Goal: Navigation & Orientation: Find specific page/section

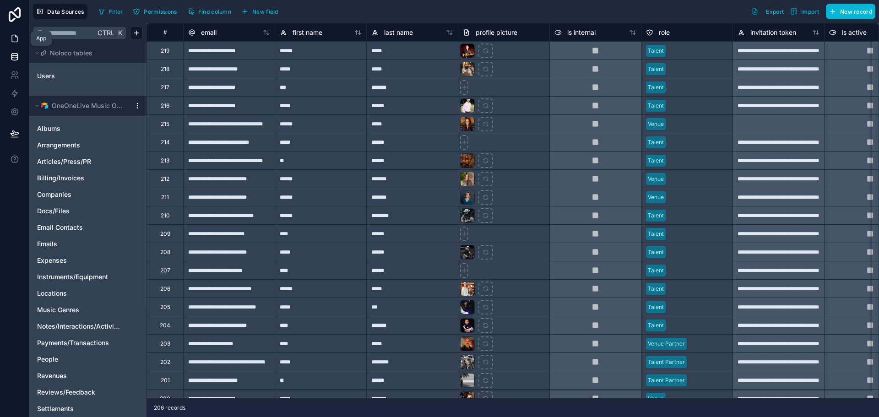
click at [18, 37] on icon at bounding box center [14, 38] width 9 height 9
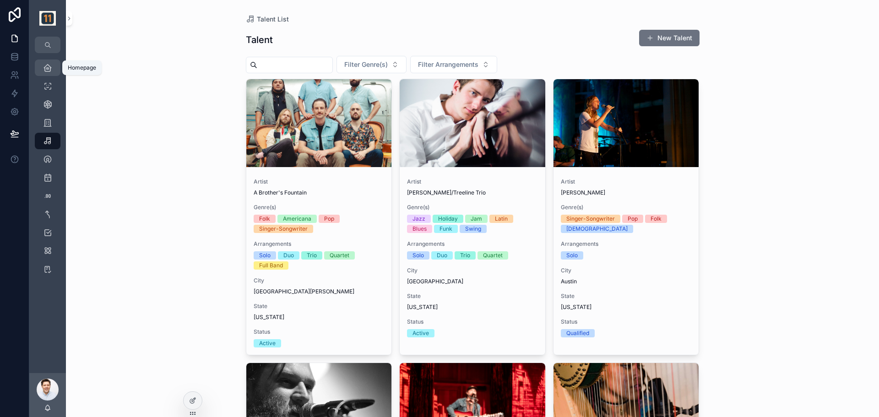
click at [45, 66] on icon "scrollable content" at bounding box center [47, 67] width 9 height 9
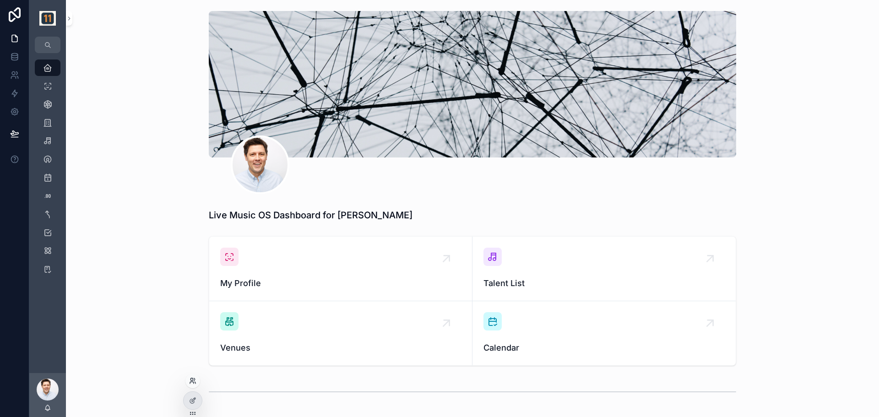
click at [192, 377] on icon at bounding box center [192, 380] width 7 height 7
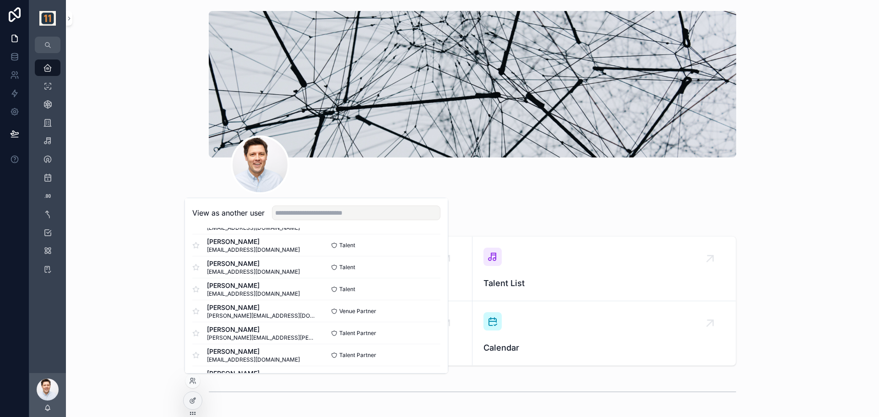
scroll to position [305, 0]
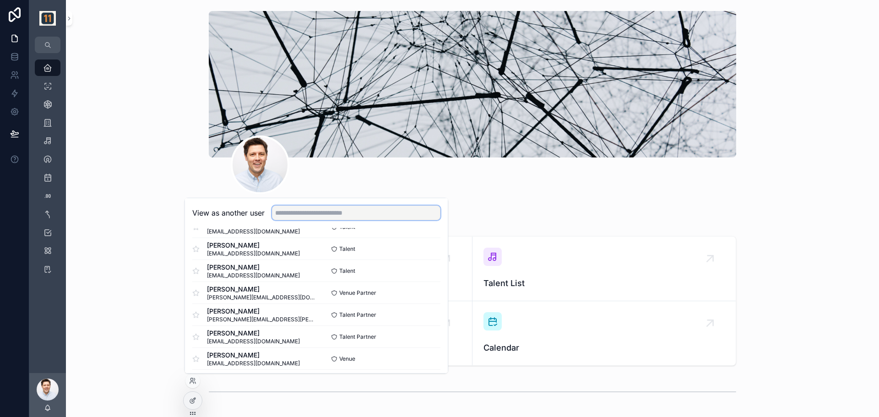
click at [321, 216] on input "text" at bounding box center [356, 213] width 168 height 15
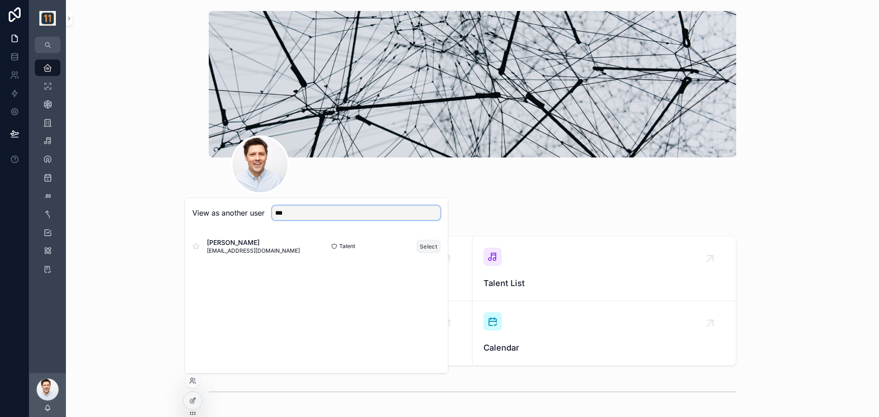
type input "***"
click at [432, 248] on button "Select" at bounding box center [429, 246] width 24 height 13
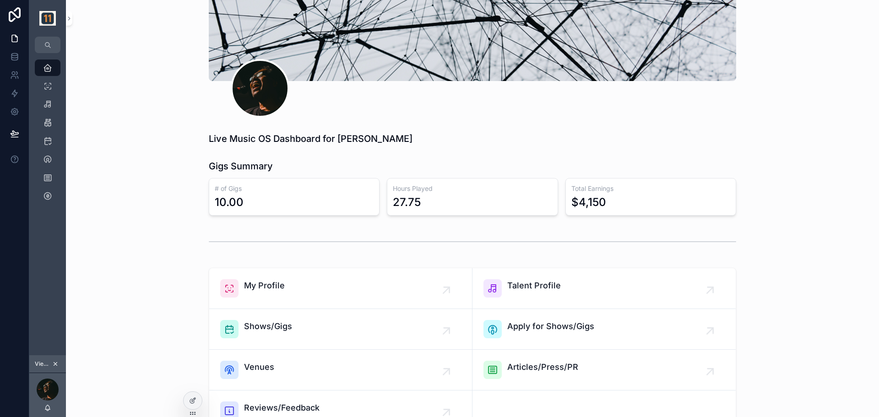
scroll to position [152, 0]
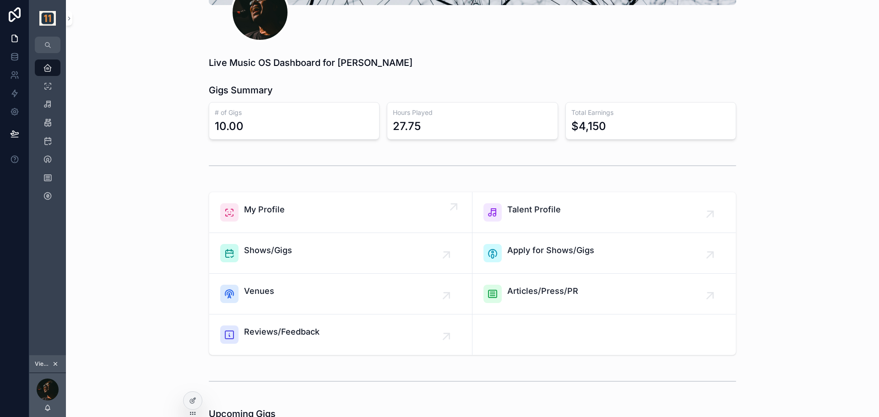
click at [270, 213] on span "My Profile" at bounding box center [264, 209] width 41 height 13
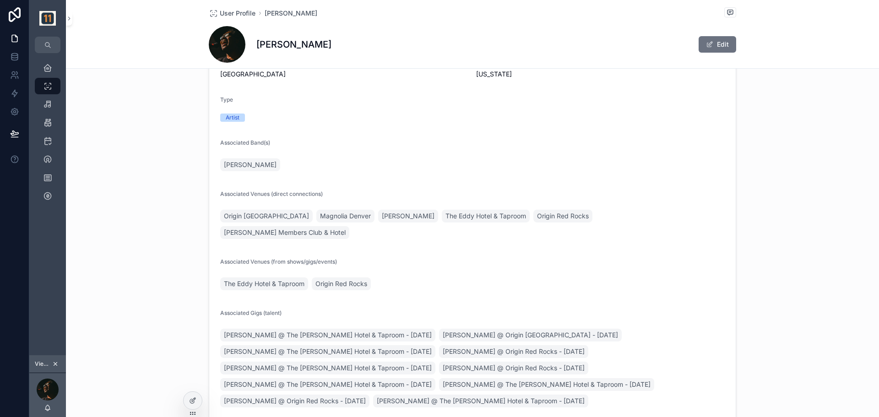
scroll to position [152, 0]
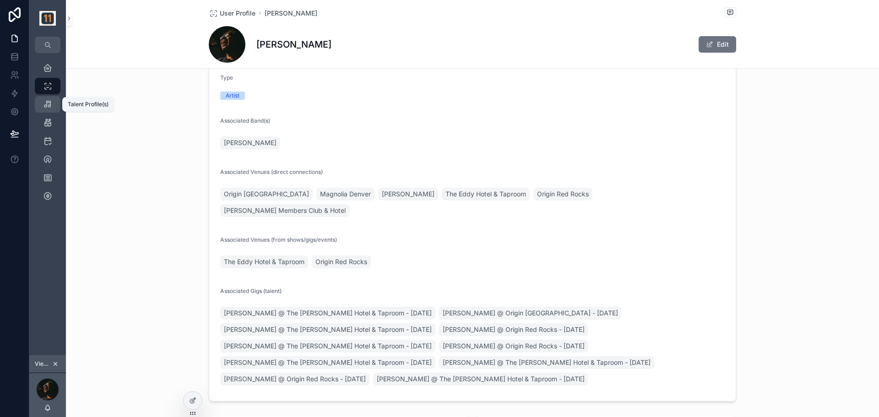
click at [48, 105] on icon "scrollable content" at bounding box center [47, 104] width 9 height 9
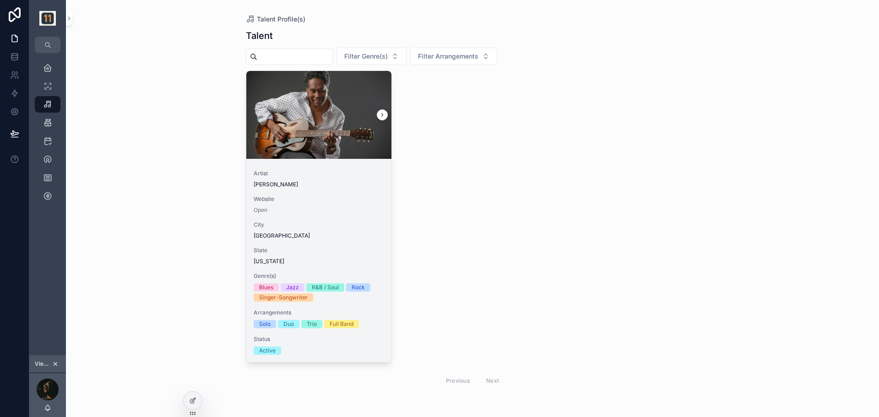
click at [302, 198] on span "Website" at bounding box center [319, 198] width 131 height 7
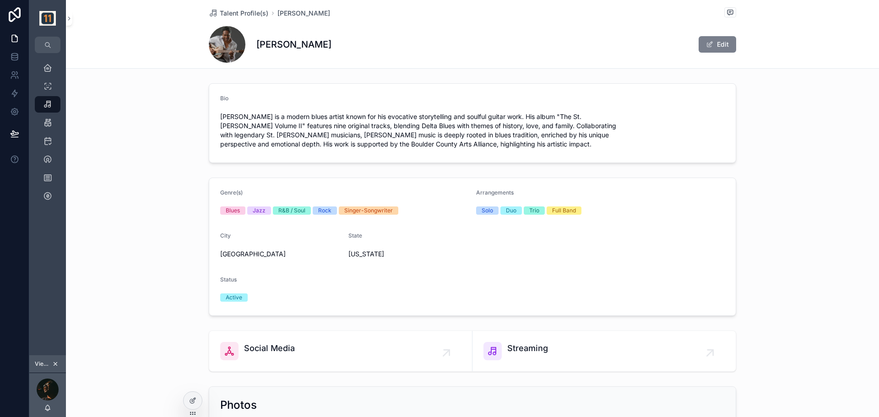
click at [718, 42] on button "Edit" at bounding box center [718, 44] width 38 height 16
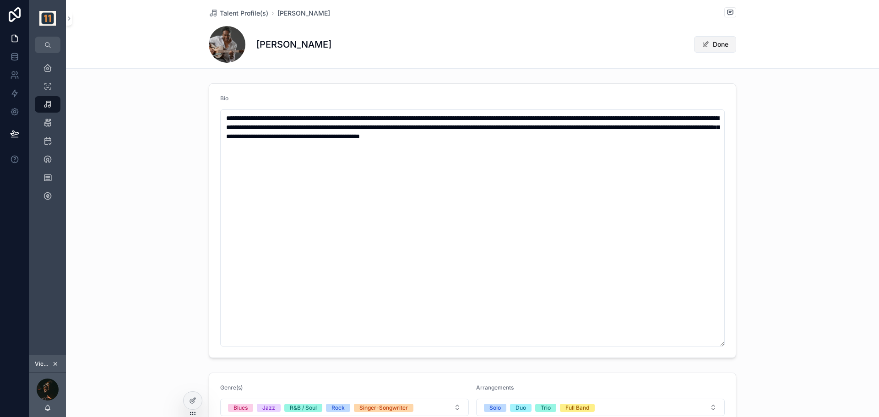
click at [715, 48] on button "Done" at bounding box center [715, 44] width 42 height 16
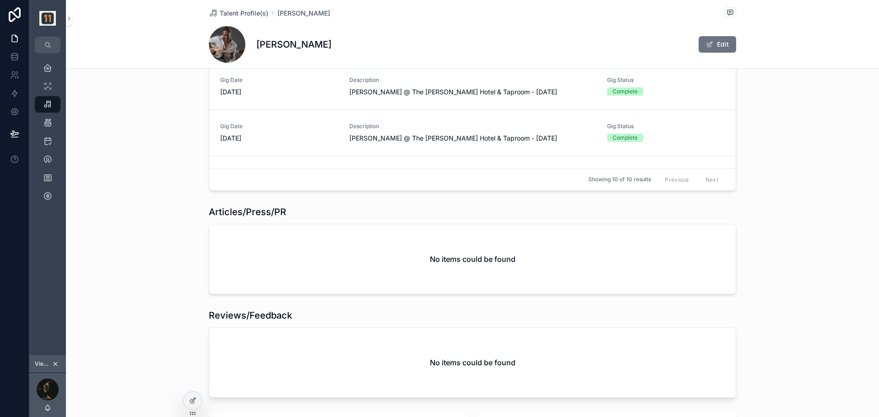
scroll to position [1679, 0]
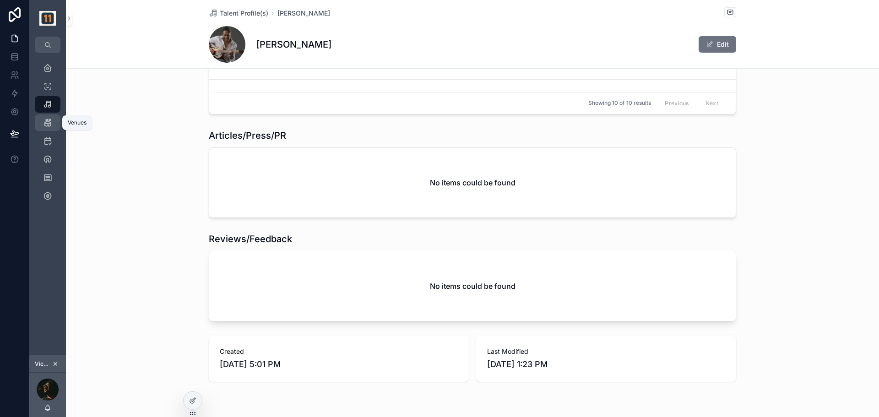
click at [48, 124] on icon "scrollable content" at bounding box center [47, 122] width 9 height 9
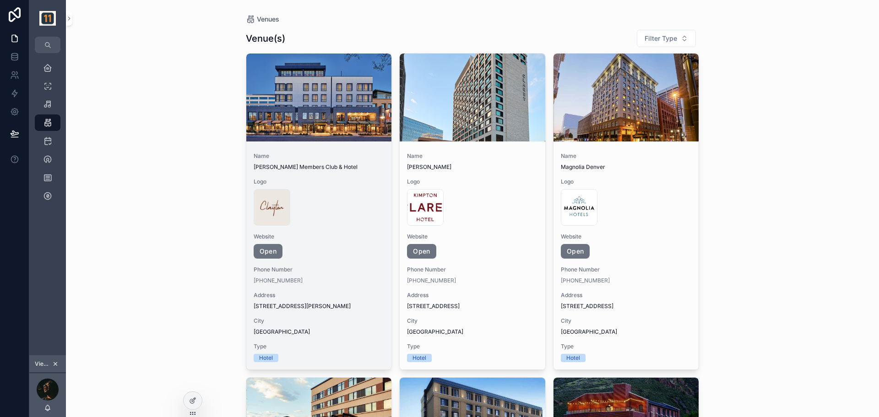
click at [335, 176] on div "Name Clayton Members Club & Hotel Logo clayton_hotel_and_members_club_logo .jpg…" at bounding box center [319, 257] width 146 height 224
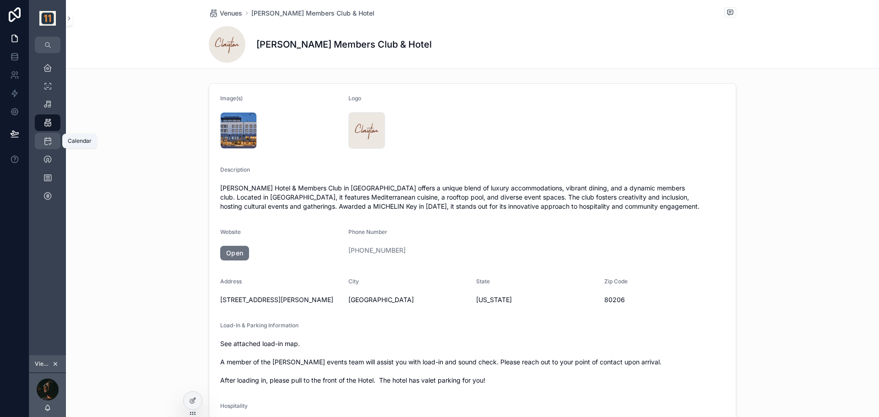
click at [42, 137] on div "Calendar 10" at bounding box center [47, 141] width 15 height 15
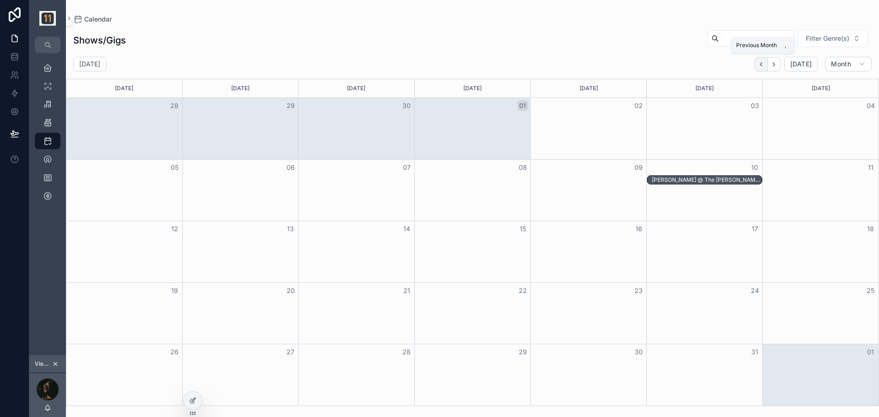
click at [757, 65] on button "Back" at bounding box center [760, 64] width 13 height 14
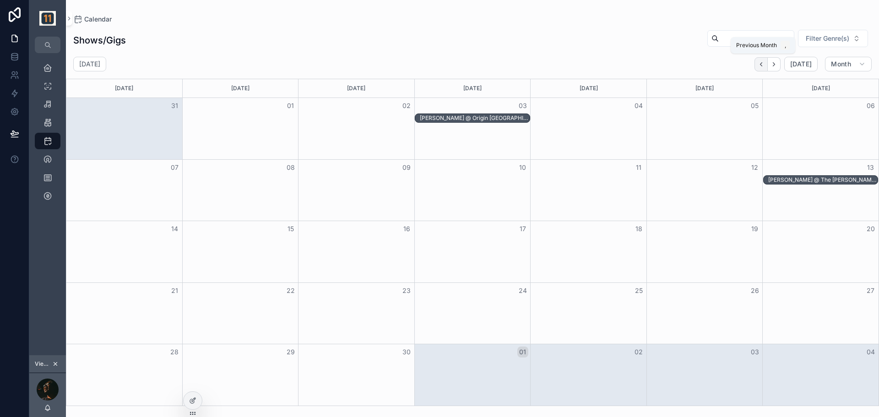
click at [762, 66] on icon "Back" at bounding box center [761, 64] width 7 height 7
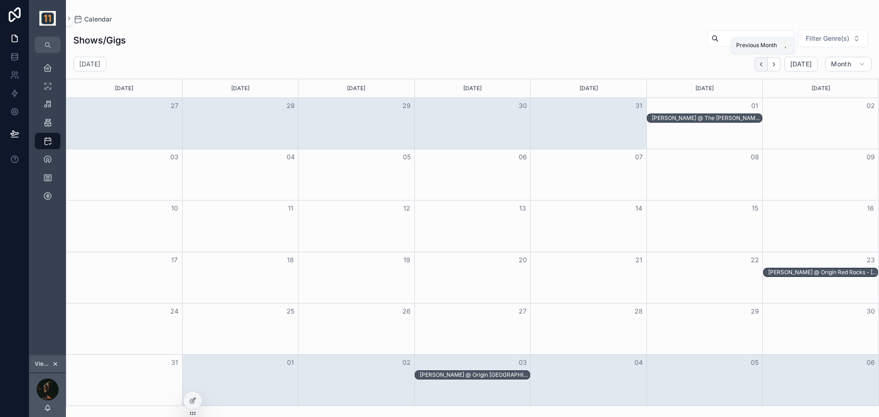
click at [763, 65] on icon "Back" at bounding box center [761, 64] width 7 height 7
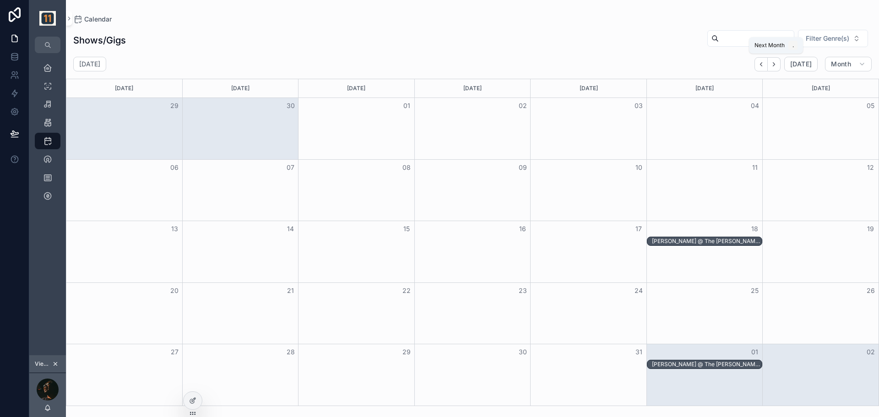
click at [780, 66] on button "Next" at bounding box center [774, 64] width 13 height 14
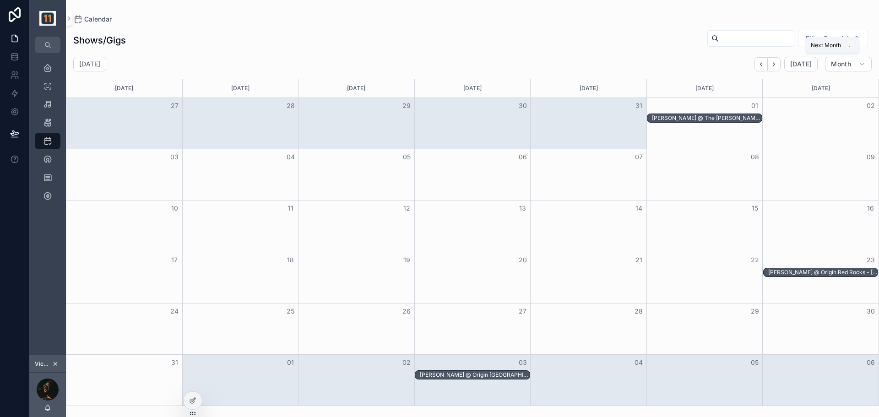
click at [780, 66] on button "Next" at bounding box center [774, 64] width 13 height 14
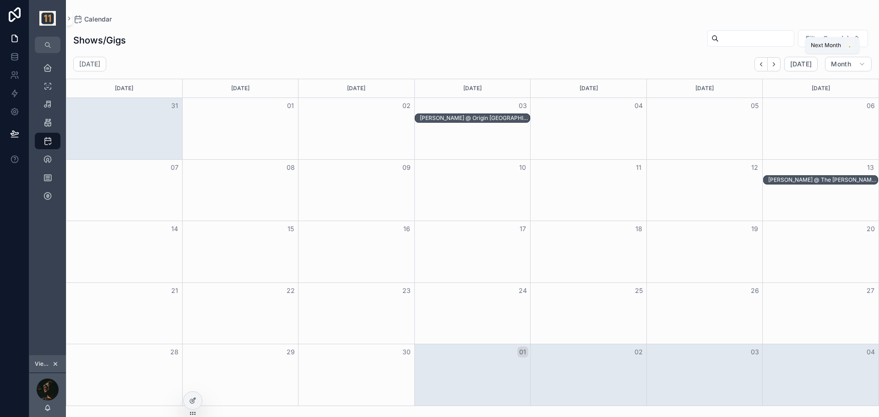
click at [780, 66] on button "Next" at bounding box center [774, 64] width 13 height 14
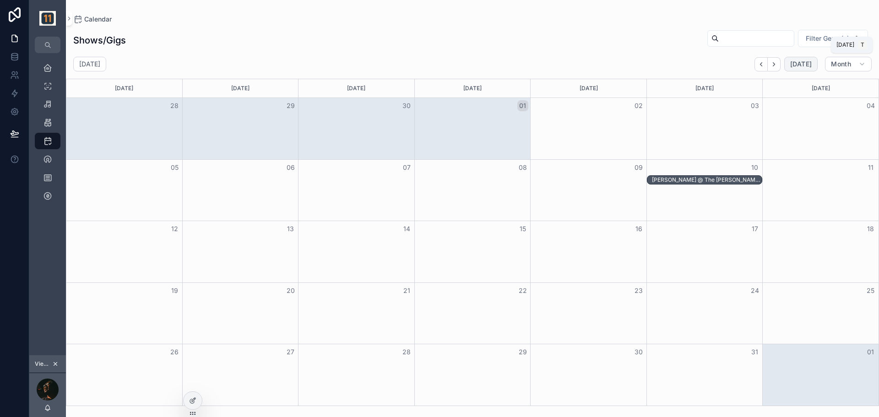
click at [800, 63] on span "[DATE]" at bounding box center [801, 64] width 22 height 8
click at [47, 154] on div "Open Shows/Gigs 17" at bounding box center [47, 159] width 15 height 15
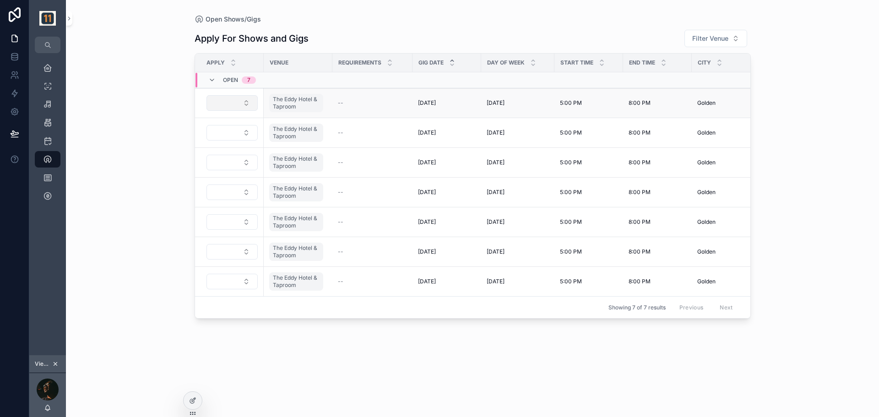
click at [244, 107] on button "Select Button" at bounding box center [231, 103] width 51 height 16
click at [136, 43] on div "Open Shows/Gigs Apply For Shows and Gigs Filter Venue Apply Venue Requirements …" at bounding box center [472, 208] width 813 height 417
click at [47, 178] on icon "scrollable content" at bounding box center [47, 177] width 9 height 9
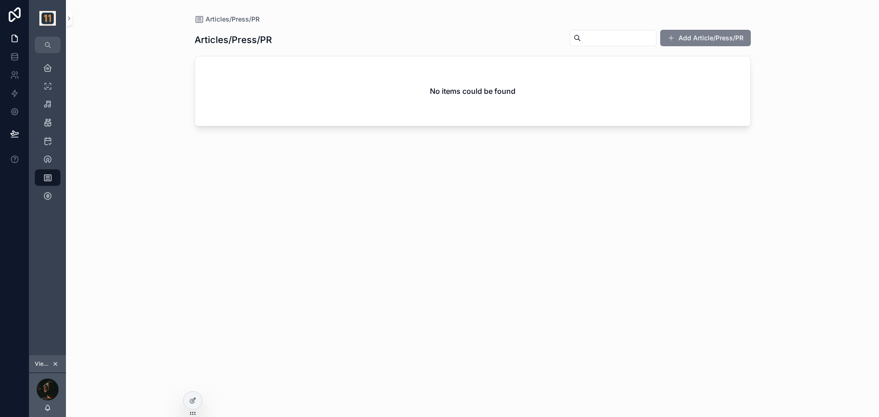
click at [714, 37] on button "Add Article/Press/PR" at bounding box center [705, 38] width 91 height 16
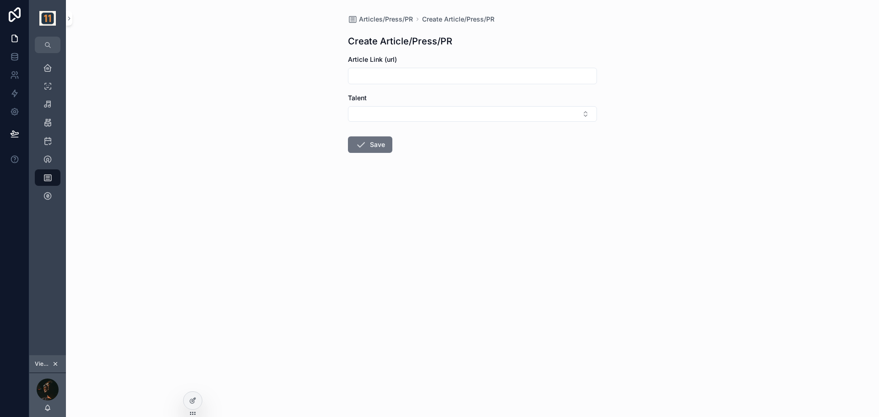
click at [373, 76] on input "scrollable content" at bounding box center [472, 76] width 248 height 13
click at [451, 113] on button "Select Button" at bounding box center [472, 114] width 249 height 16
click at [647, 136] on div "Articles/Press/PR Create Article/Press/PR Create Article/Press/PR Article Link …" at bounding box center [472, 208] width 813 height 417
click at [54, 198] on div "Talent Reviews/Feedback 0" at bounding box center [47, 196] width 15 height 15
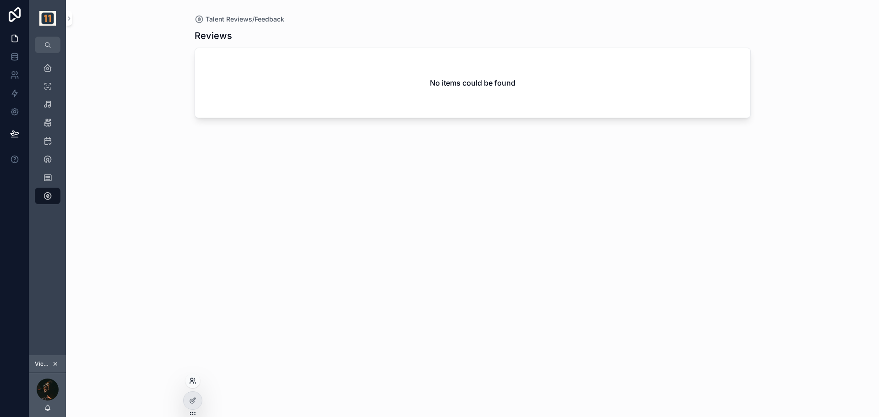
click at [193, 380] on icon at bounding box center [191, 379] width 2 height 2
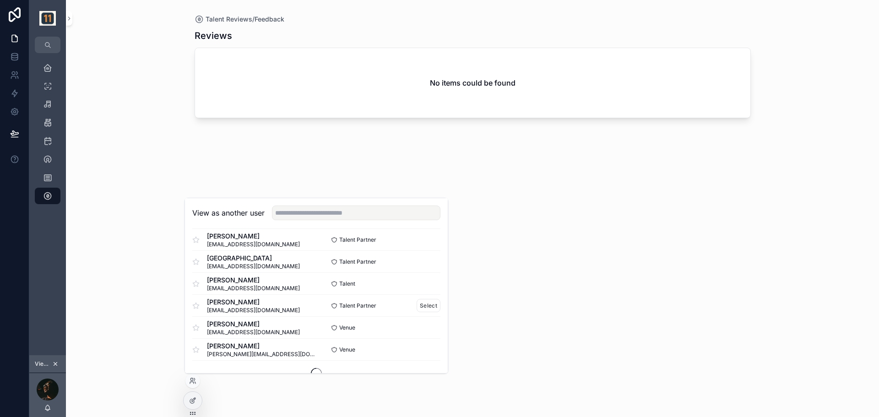
scroll to position [555, 0]
click at [417, 308] on button "Select" at bounding box center [429, 306] width 24 height 13
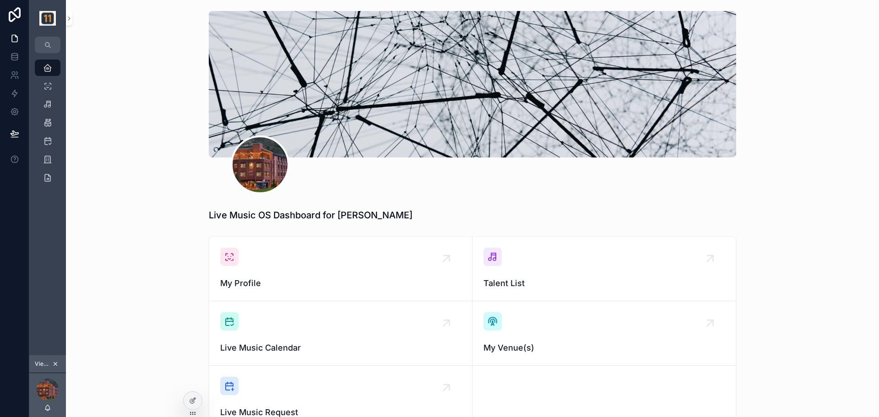
scroll to position [76, 0]
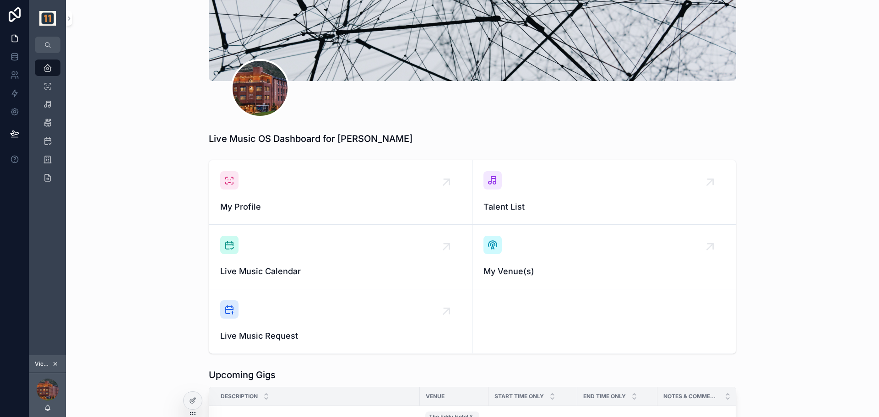
click at [297, 195] on div "My Profile" at bounding box center [340, 192] width 241 height 42
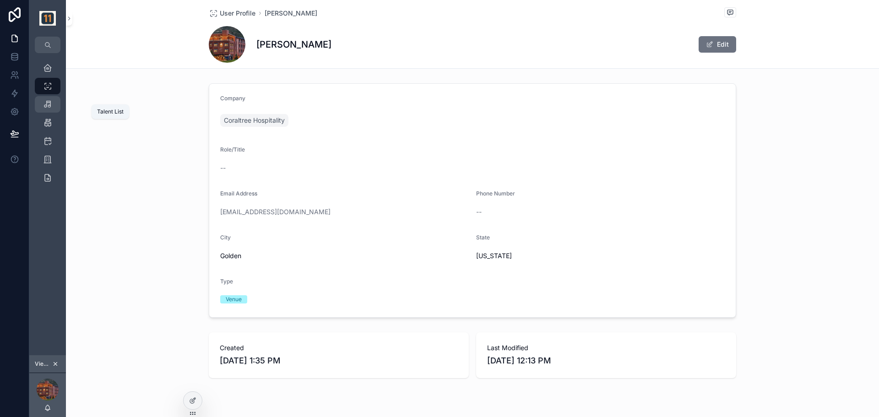
click at [42, 104] on div "Talent List 48" at bounding box center [47, 104] width 15 height 15
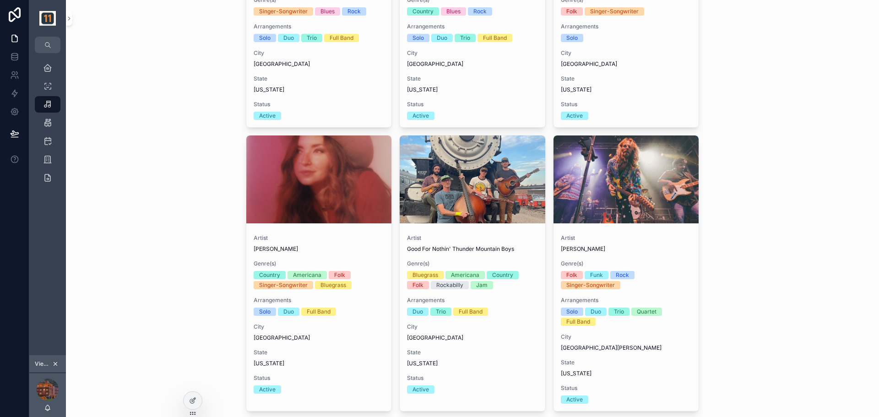
scroll to position [1679, 0]
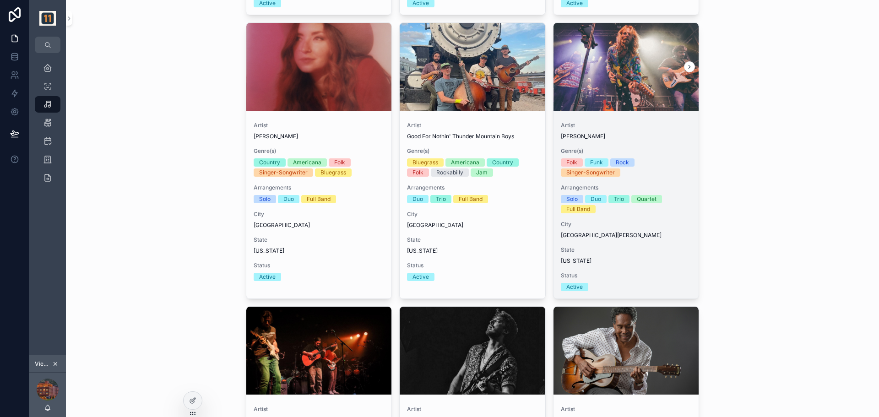
click at [644, 128] on span "Artist" at bounding box center [626, 125] width 131 height 7
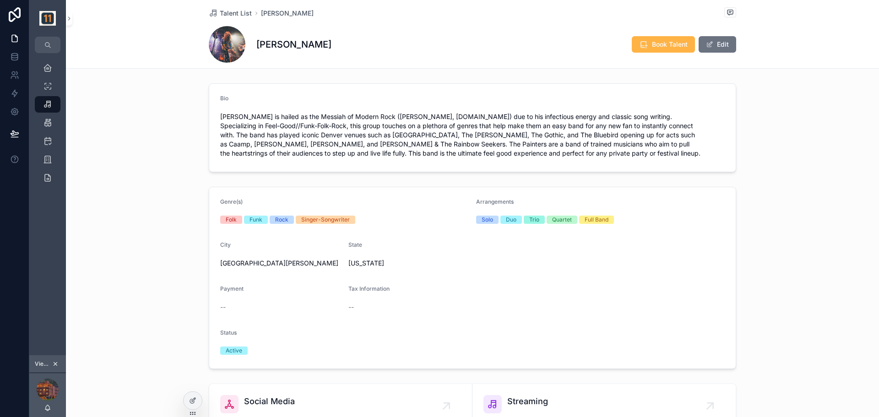
click at [661, 45] on span "Book Talent" at bounding box center [670, 44] width 36 height 9
click at [660, 46] on span "Book Talent" at bounding box center [670, 44] width 36 height 9
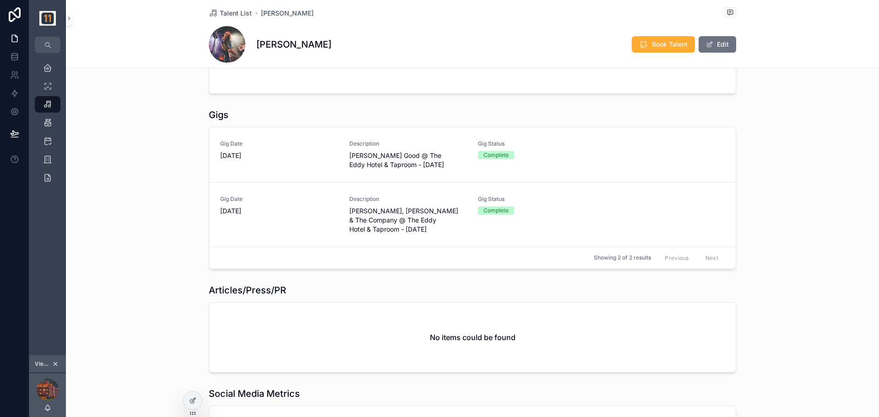
scroll to position [1450, 0]
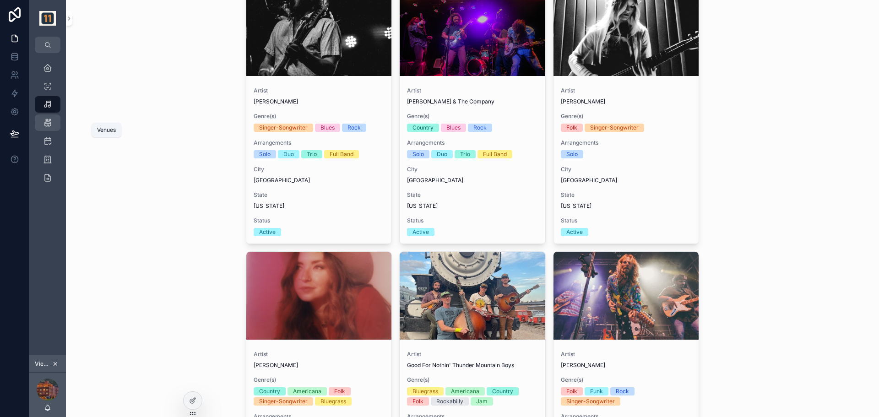
click at [48, 122] on icon "scrollable content" at bounding box center [47, 122] width 9 height 9
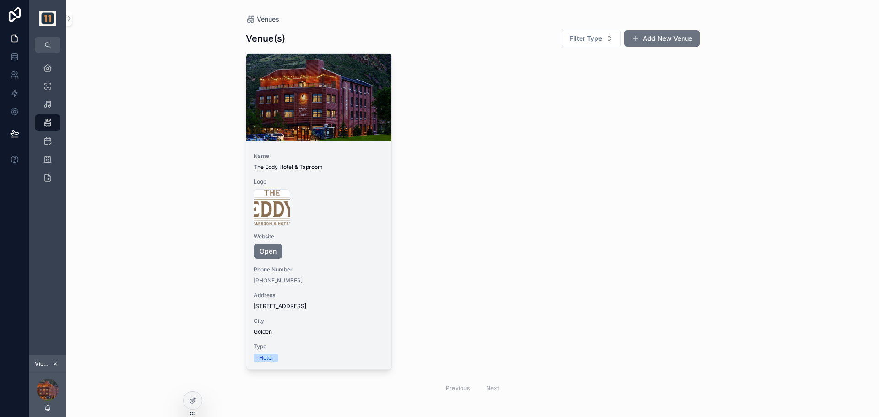
click at [317, 193] on div "The-Eddy-Hotel-&-Taproom-logo .png" at bounding box center [319, 207] width 131 height 37
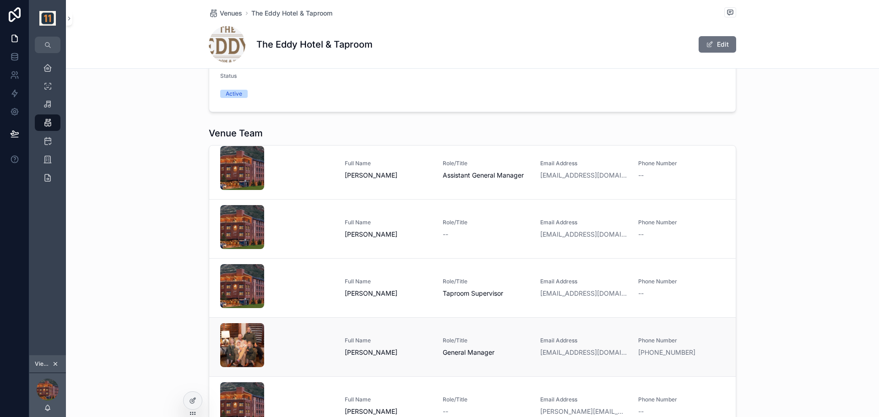
scroll to position [458, 0]
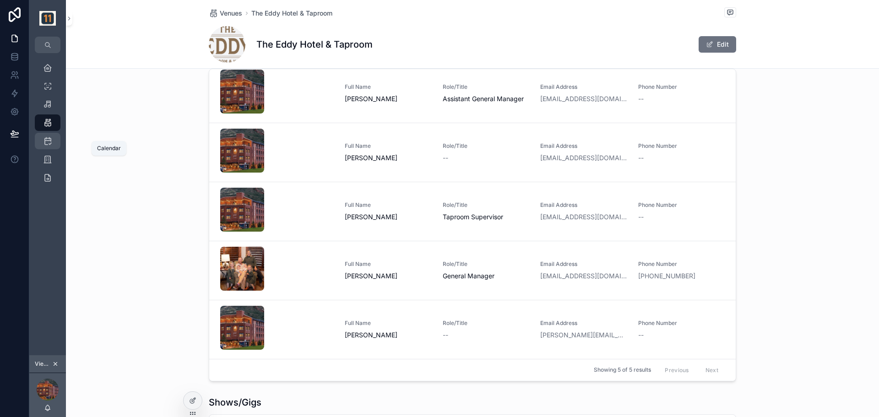
click at [45, 141] on icon "scrollable content" at bounding box center [47, 140] width 9 height 9
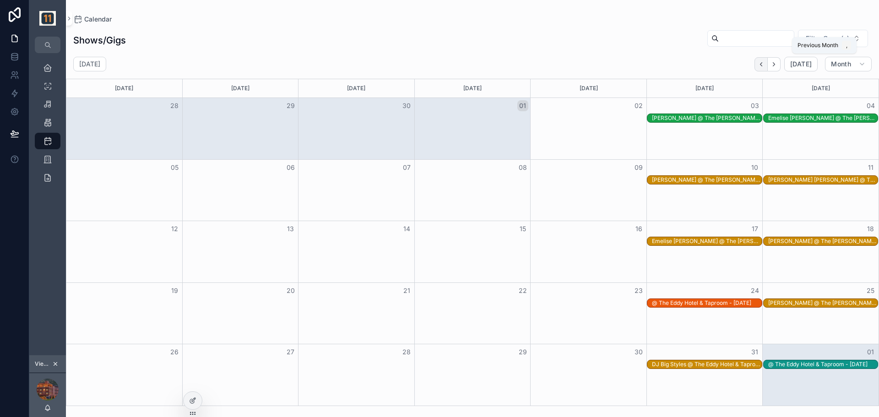
click at [762, 65] on icon "Back" at bounding box center [761, 64] width 7 height 7
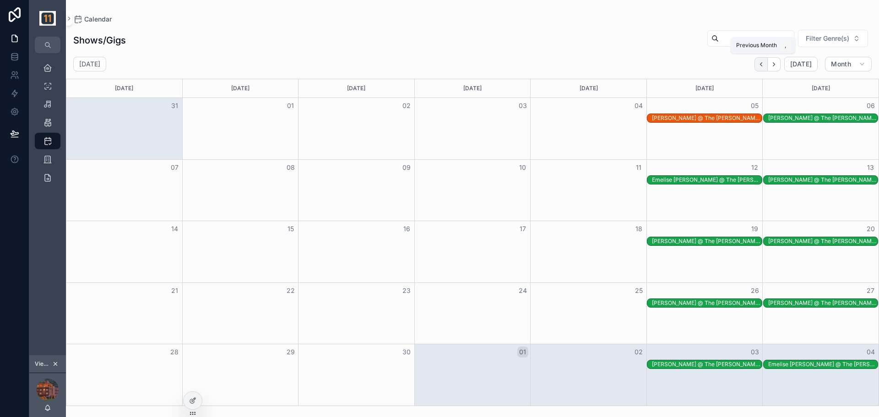
click at [762, 63] on icon "Back" at bounding box center [761, 64] width 7 height 7
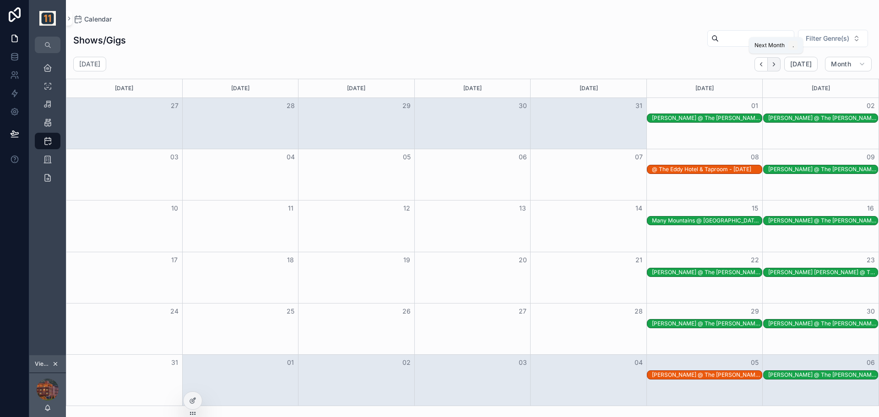
click at [775, 65] on icon "Next" at bounding box center [773, 64] width 7 height 7
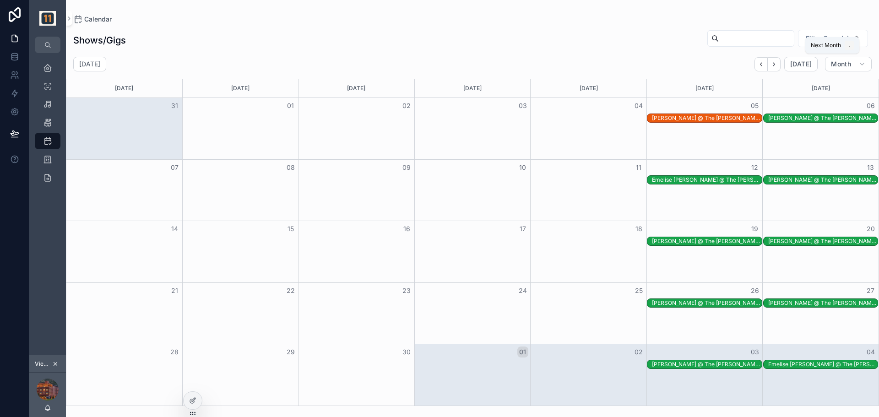
click at [775, 65] on icon "Next" at bounding box center [773, 64] width 7 height 7
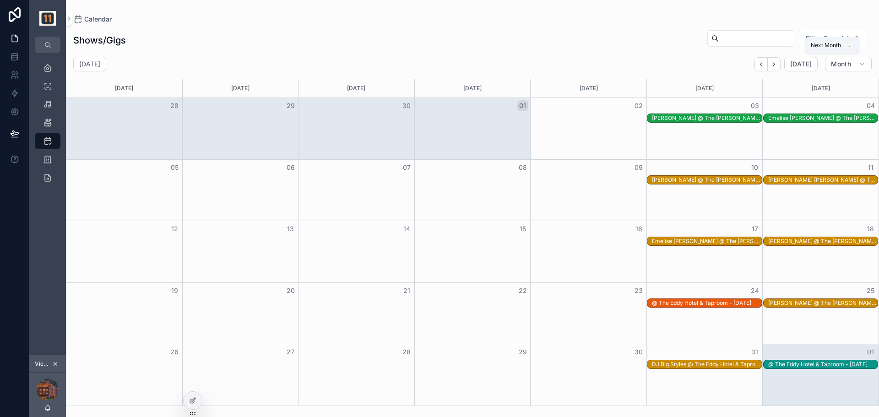
click at [775, 65] on icon "Next" at bounding box center [773, 64] width 7 height 7
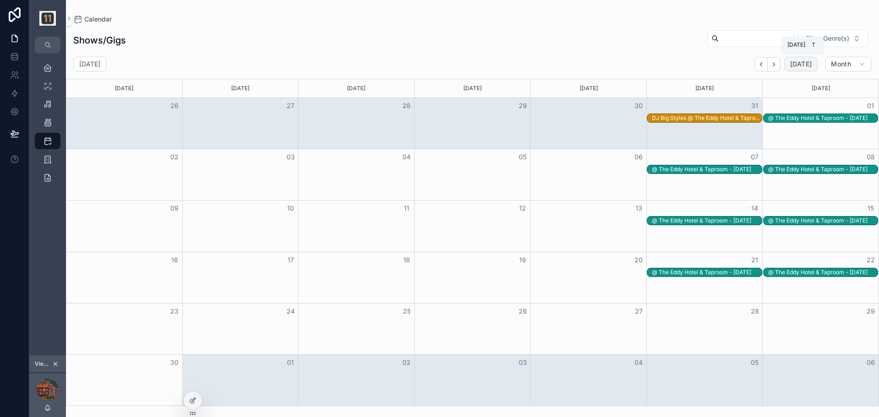
click at [800, 63] on span "[DATE]" at bounding box center [801, 64] width 22 height 8
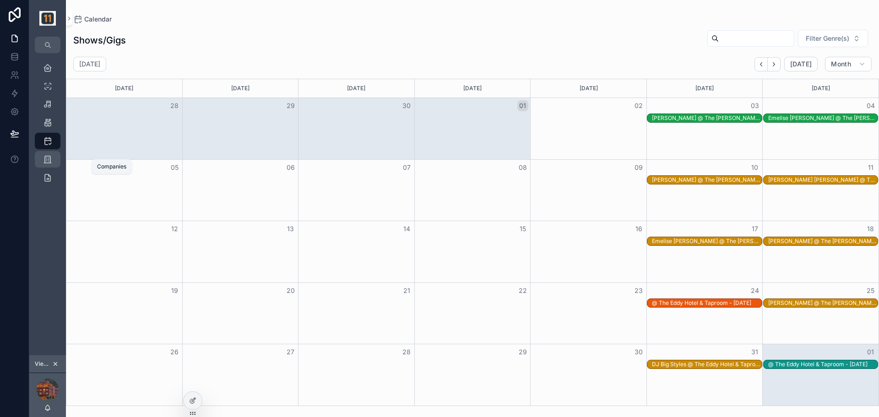
click at [56, 160] on link "Companies 1" at bounding box center [48, 159] width 26 height 16
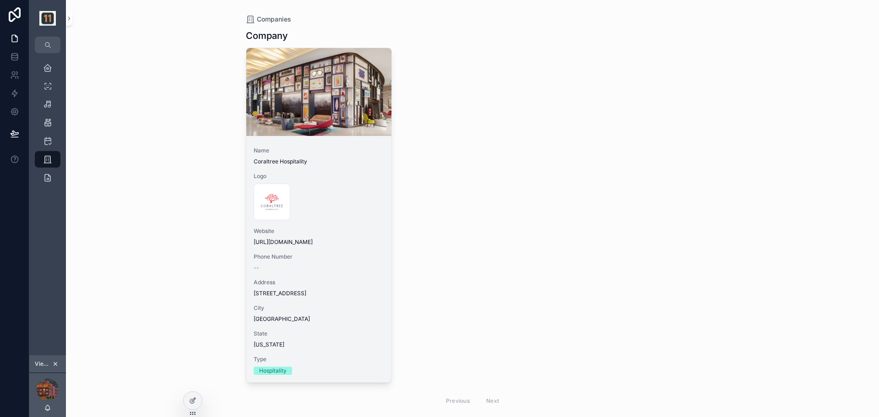
click at [336, 204] on div "Coraltree-Logo .jpg" at bounding box center [319, 202] width 131 height 37
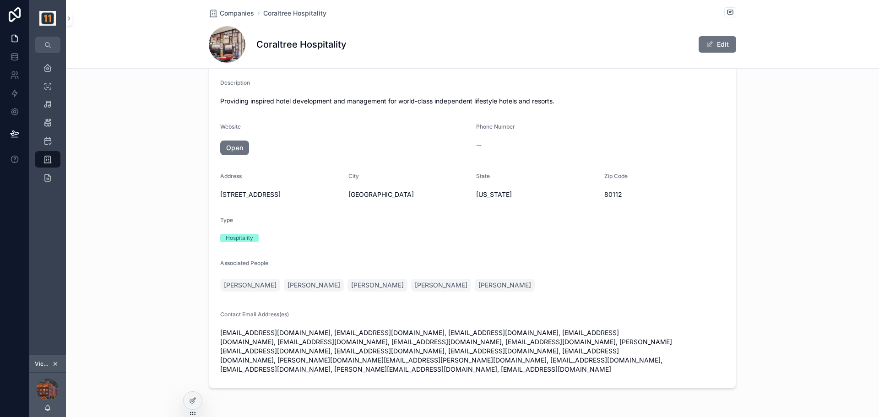
scroll to position [111, 0]
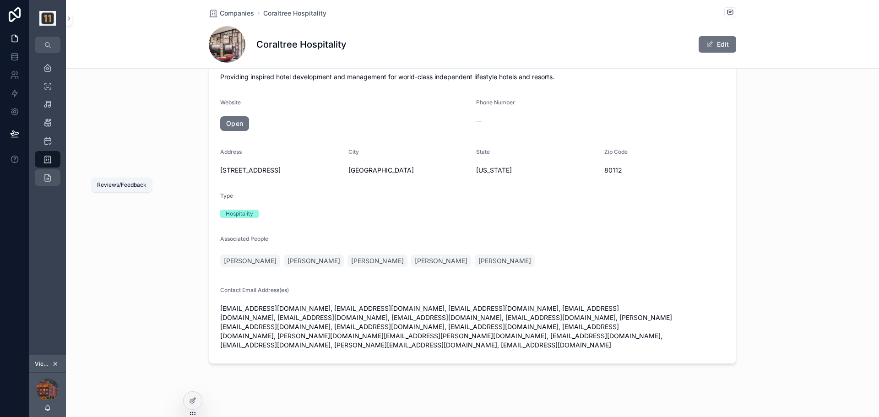
click at [53, 178] on div "Reviews/Feedback 0" at bounding box center [47, 177] width 15 height 15
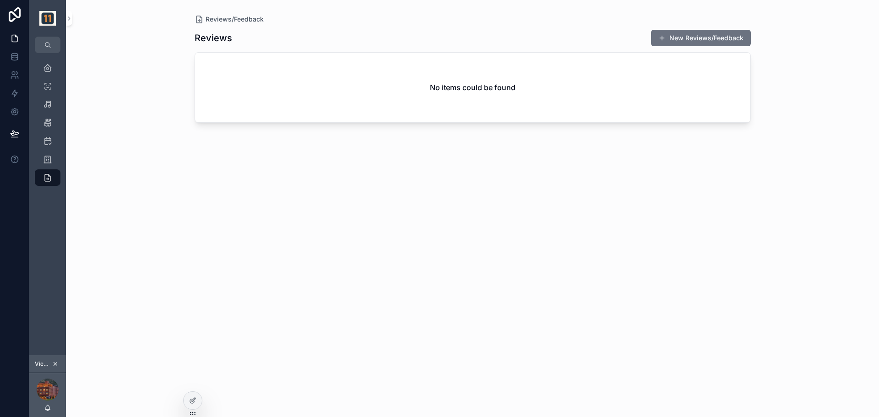
click at [683, 37] on button "New Reviews/Feedback" at bounding box center [701, 38] width 100 height 16
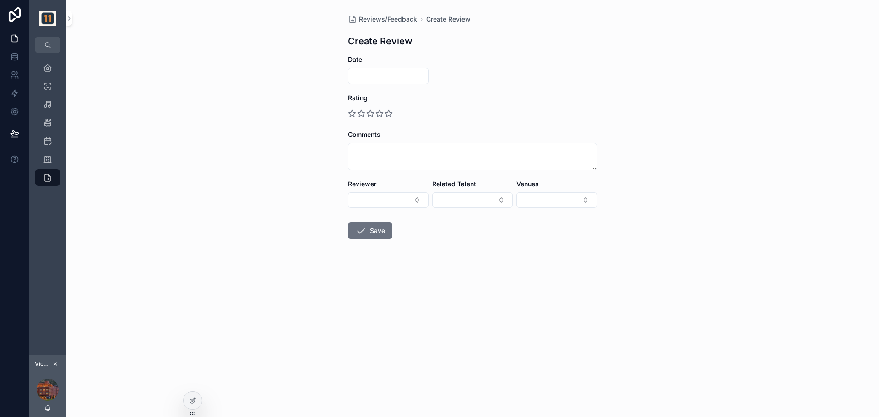
click at [395, 76] on input "scrollable content" at bounding box center [388, 76] width 80 height 13
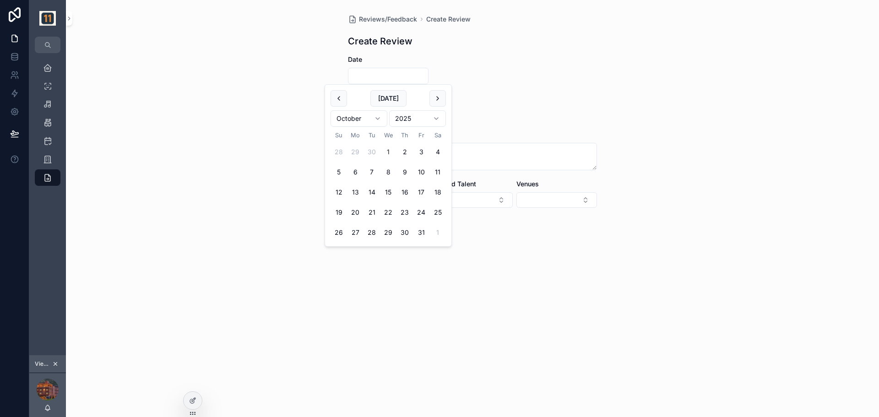
click at [572, 81] on form "Date Rating Comments Reviewer Related Talent Venues Save" at bounding box center [472, 176] width 249 height 243
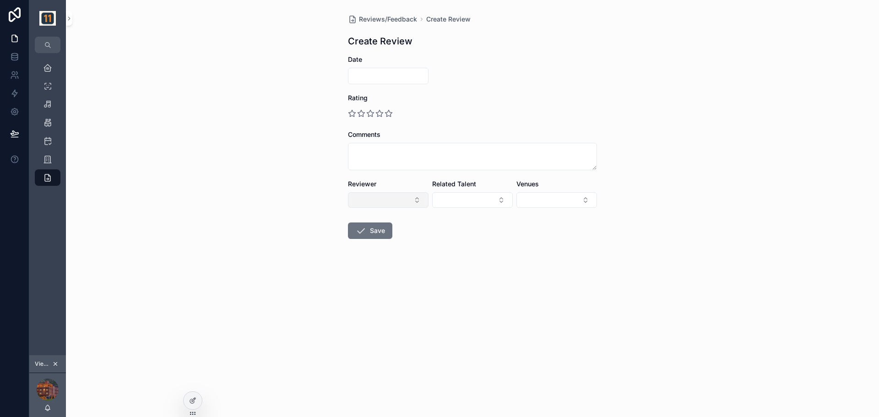
click at [396, 195] on button "Select Button" at bounding box center [388, 200] width 81 height 16
click at [454, 198] on button "Select Button" at bounding box center [472, 200] width 81 height 16
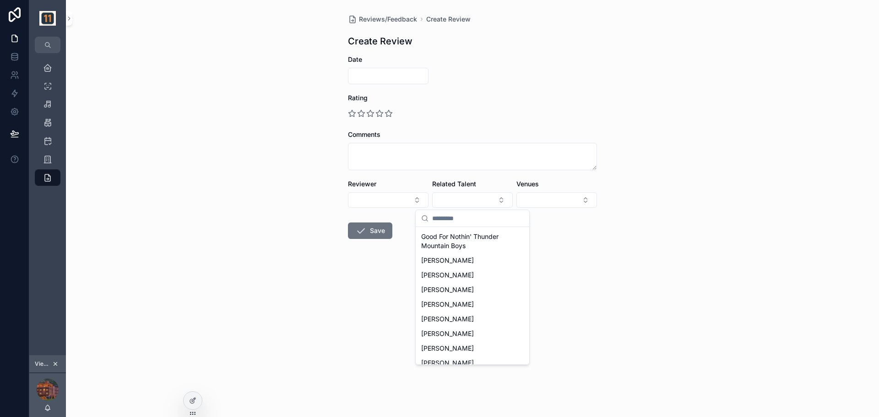
scroll to position [588, 0]
click at [580, 246] on form "Date Rating Comments Reviewer Related Talent Venues Save" at bounding box center [472, 176] width 249 height 243
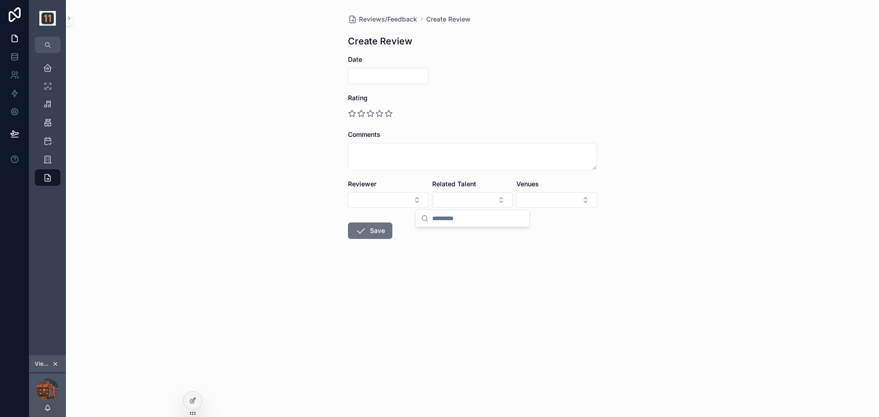
scroll to position [0, 0]
click at [561, 199] on button "Select Button" at bounding box center [556, 200] width 81 height 16
click at [644, 228] on div "Reviews/Feedback Create Review Create Review Date Rating Comments Reviewer Rela…" at bounding box center [472, 208] width 813 height 417
click at [56, 71] on link "Homepage" at bounding box center [48, 68] width 26 height 16
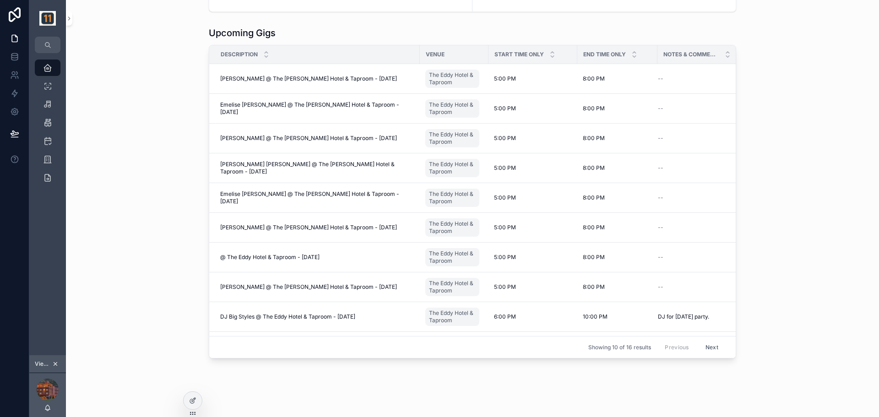
scroll to position [437, 0]
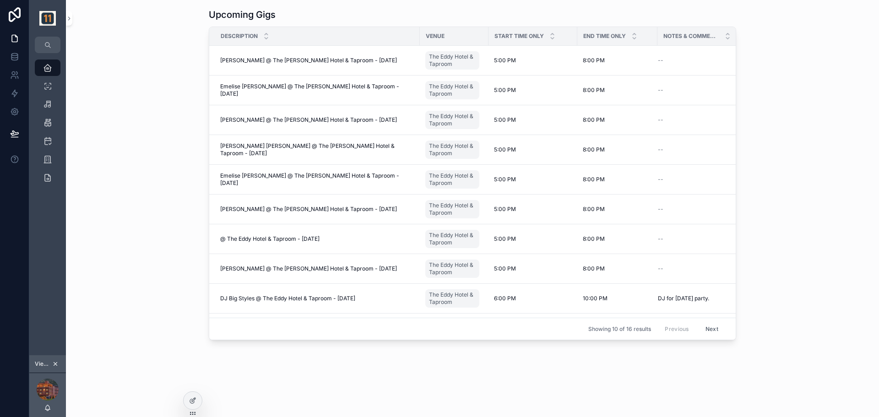
click at [706, 322] on button "Next" at bounding box center [712, 329] width 26 height 14
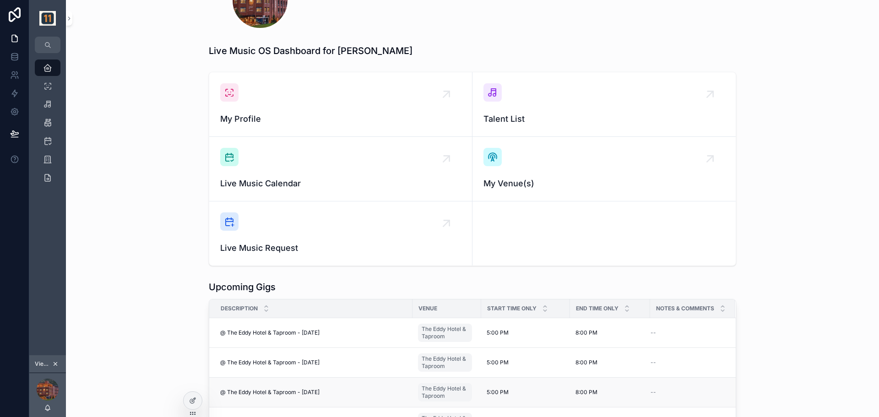
scroll to position [343, 0]
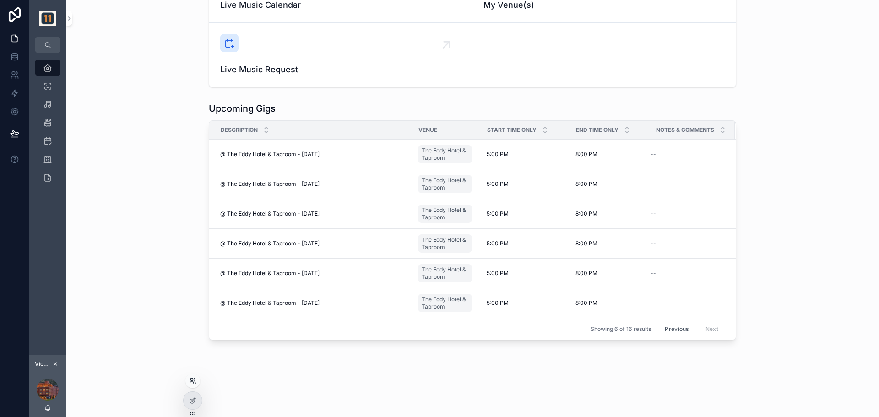
click at [194, 381] on icon at bounding box center [192, 380] width 7 height 7
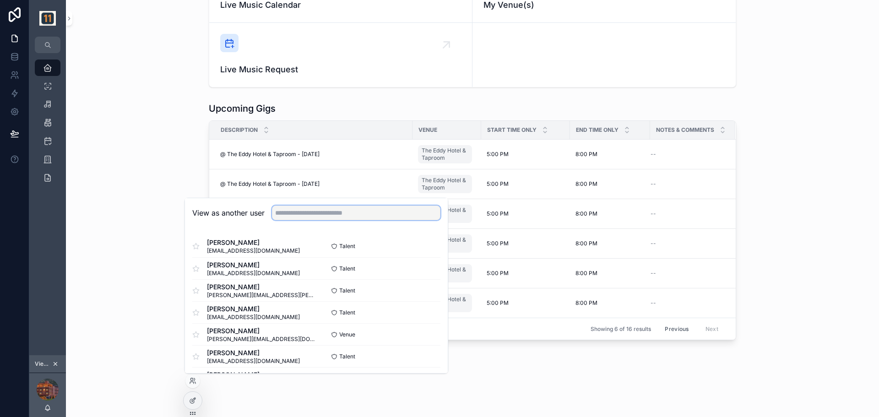
click at [315, 213] on input "text" at bounding box center [356, 213] width 168 height 15
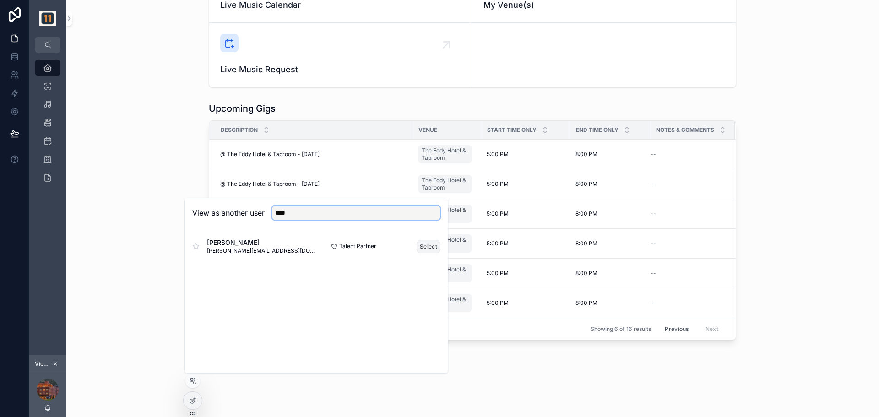
type input "****"
click at [425, 248] on button "Select" at bounding box center [429, 246] width 24 height 13
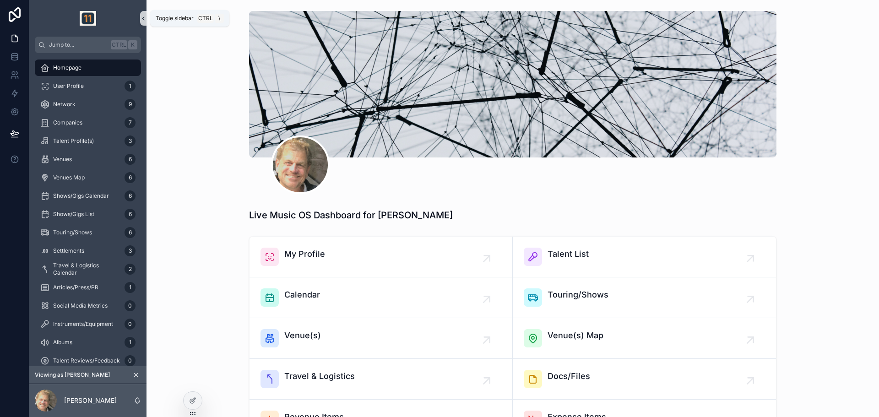
click at [145, 16] on icon "scrollable content" at bounding box center [143, 18] width 6 height 7
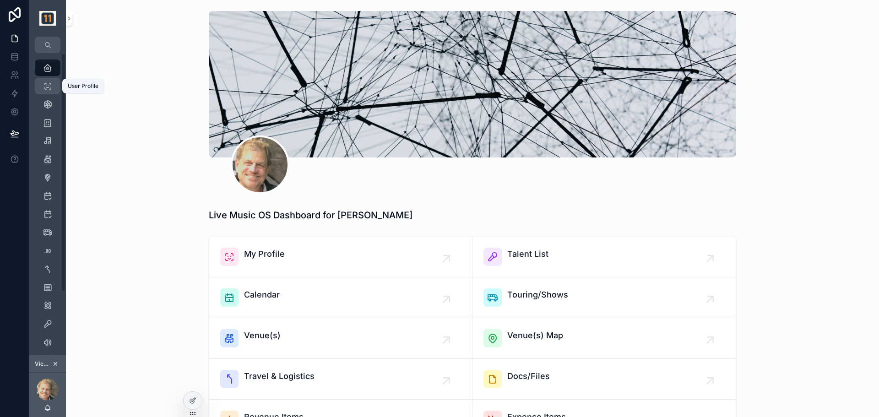
click at [51, 86] on icon "scrollable content" at bounding box center [47, 85] width 9 height 9
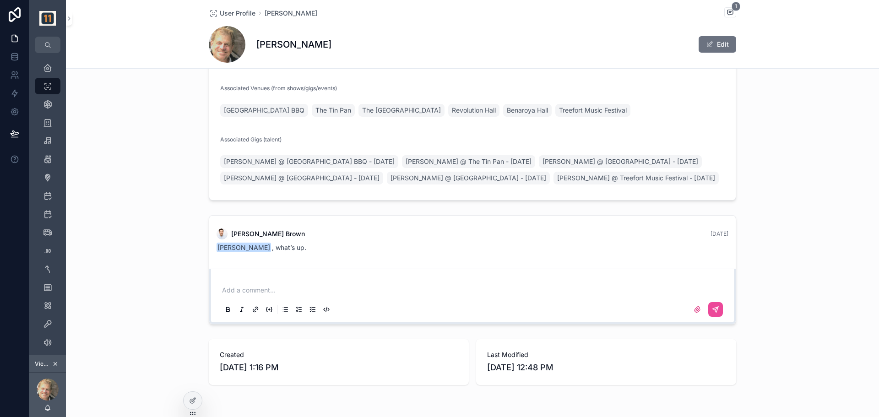
scroll to position [309, 0]
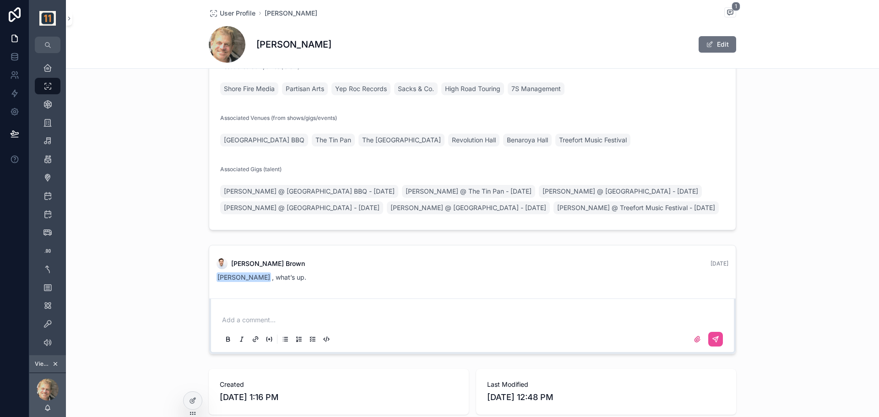
click at [269, 325] on p "scrollable content" at bounding box center [474, 319] width 504 height 9
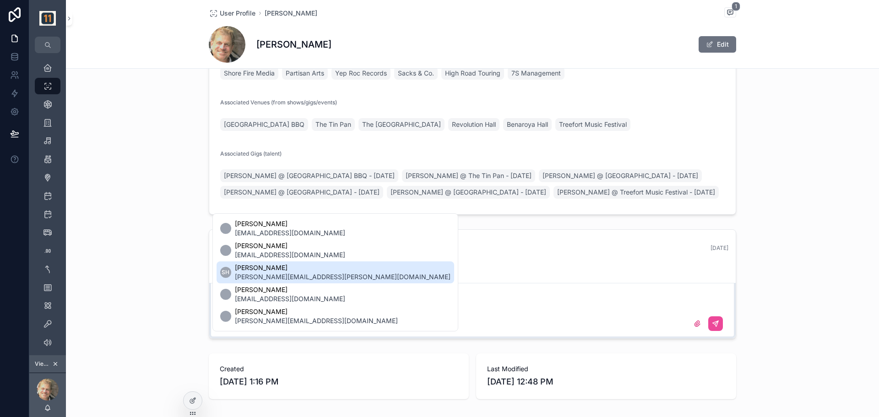
scroll to position [233, 0]
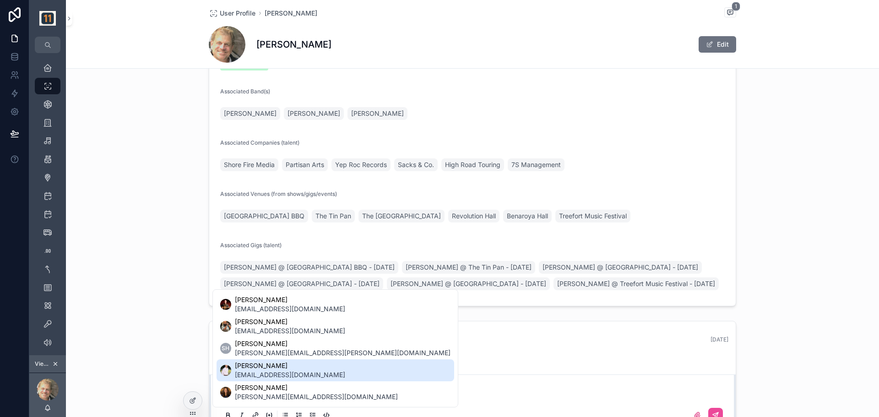
click at [777, 307] on div "Company 7S Management Role/Title Manager Email Address chris@7Smgmt.com Phone N…" at bounding box center [472, 78] width 813 height 463
click at [178, 260] on div "Company 7S Management Role/Title Manager Email Address chris@7Smgmt.com Phone N…" at bounding box center [472, 78] width 813 height 463
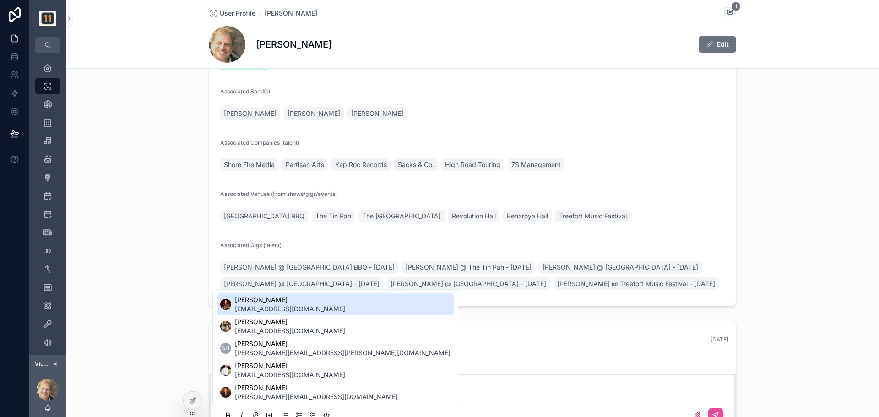
click at [376, 310] on div "Company 7S Management Role/Title Manager Email Address chris@7Smgmt.com Phone N…" at bounding box center [472, 78] width 813 height 463
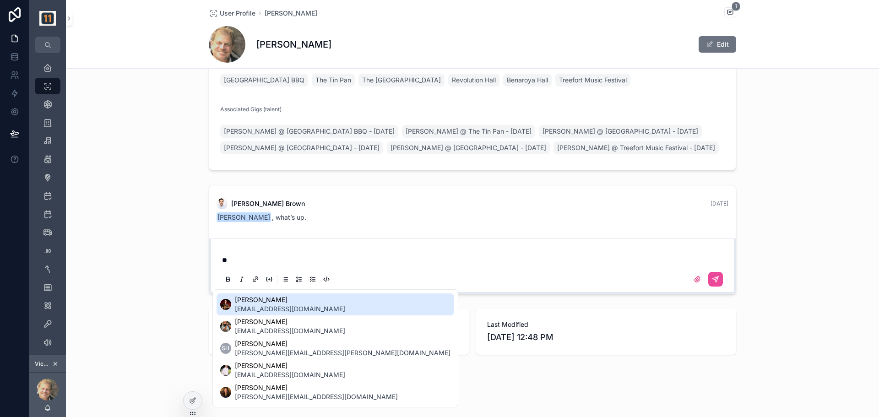
scroll to position [385, 0]
click at [327, 257] on p "**" at bounding box center [474, 259] width 504 height 9
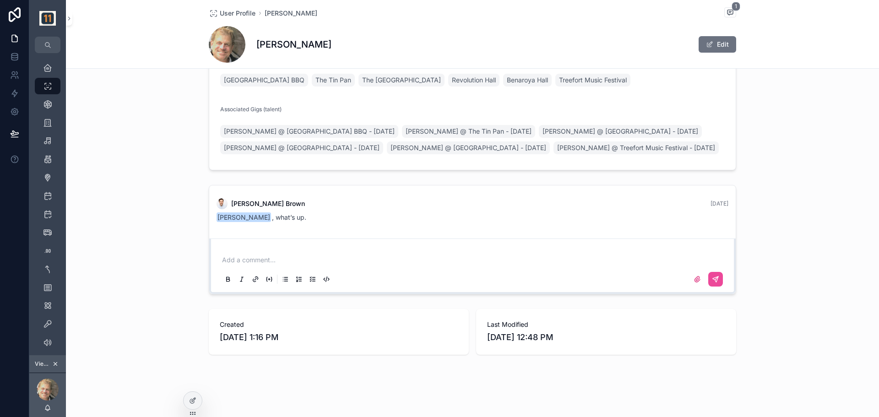
click at [52, 97] on div "Network 9" at bounding box center [47, 104] width 15 height 15
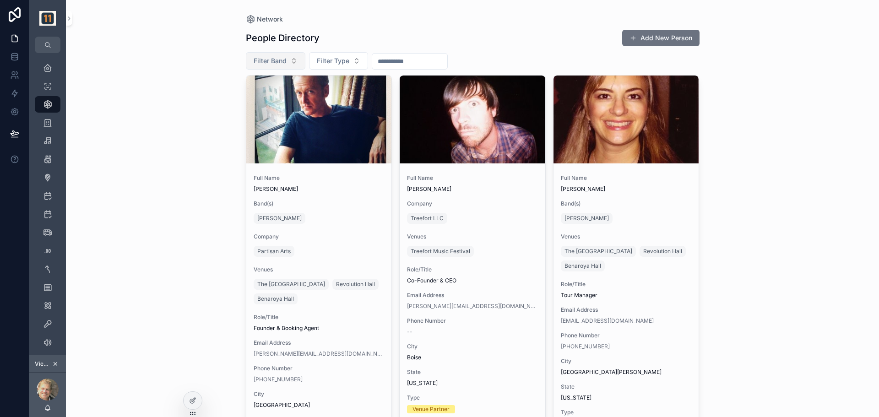
click at [276, 55] on button "Filter Band" at bounding box center [276, 60] width 60 height 17
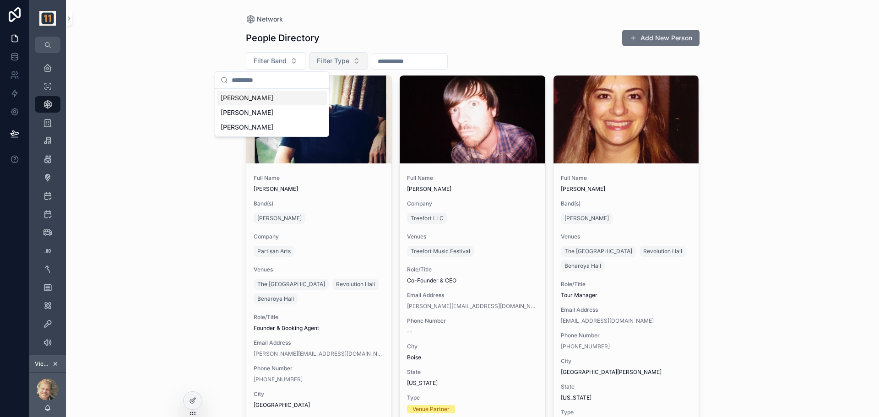
click at [336, 61] on span "Filter Type" at bounding box center [333, 60] width 32 height 9
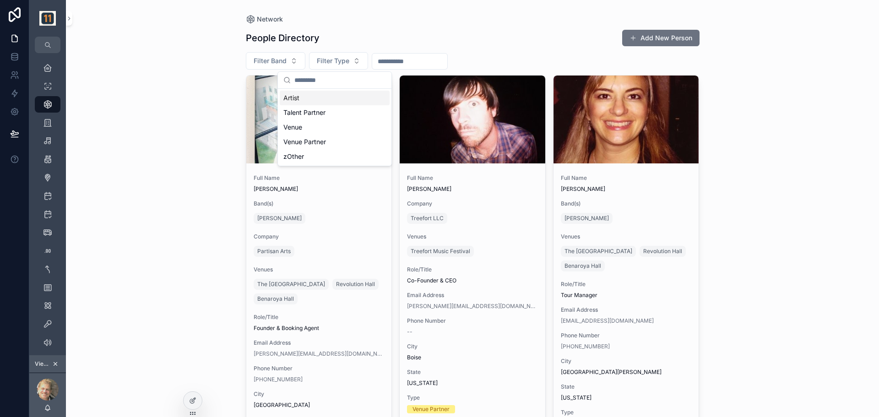
click at [405, 38] on div "People Directory Add New Person" at bounding box center [473, 37] width 454 height 17
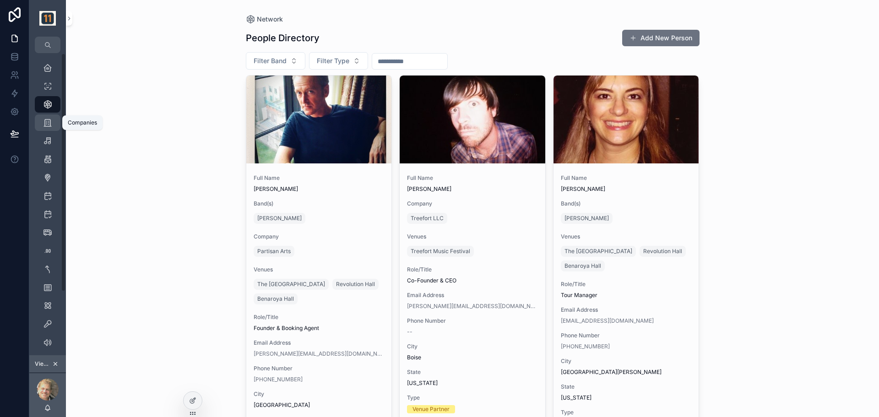
click at [52, 119] on icon "scrollable content" at bounding box center [47, 122] width 9 height 9
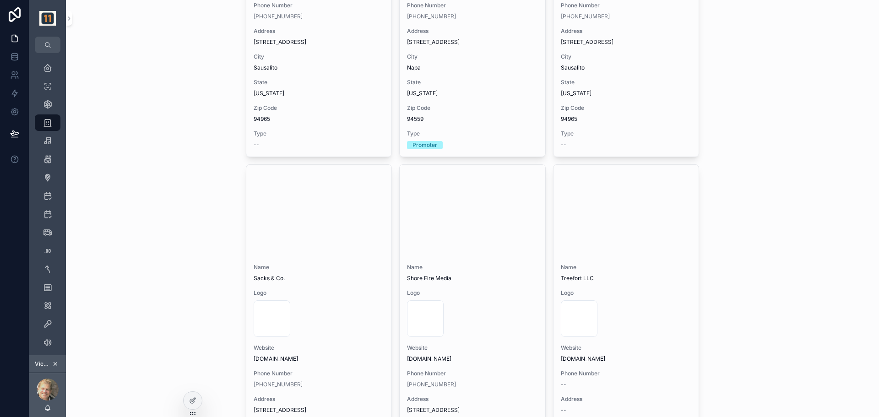
scroll to position [28, 0]
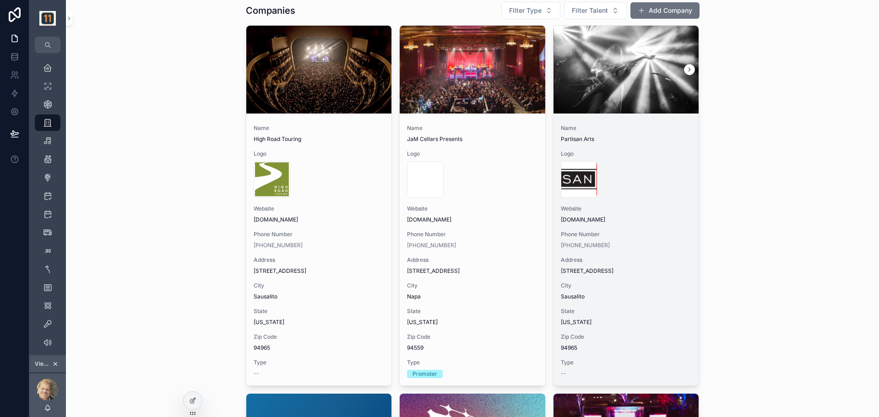
click at [647, 214] on div "Website www.partisanarts.com" at bounding box center [626, 214] width 131 height 18
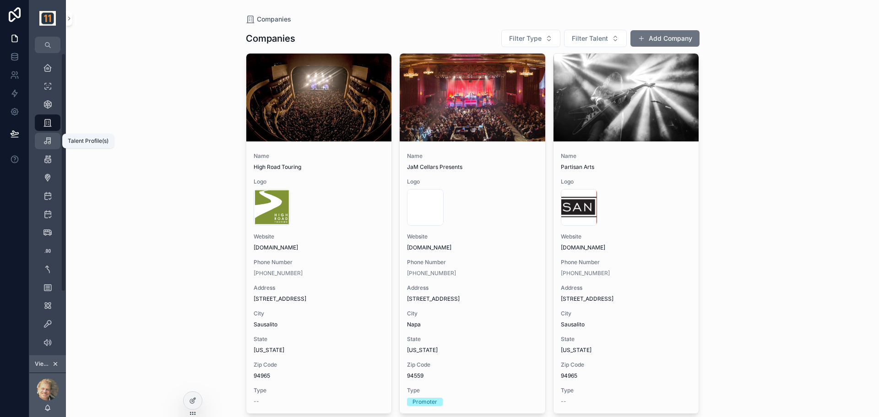
click at [49, 141] on icon "scrollable content" at bounding box center [47, 140] width 9 height 9
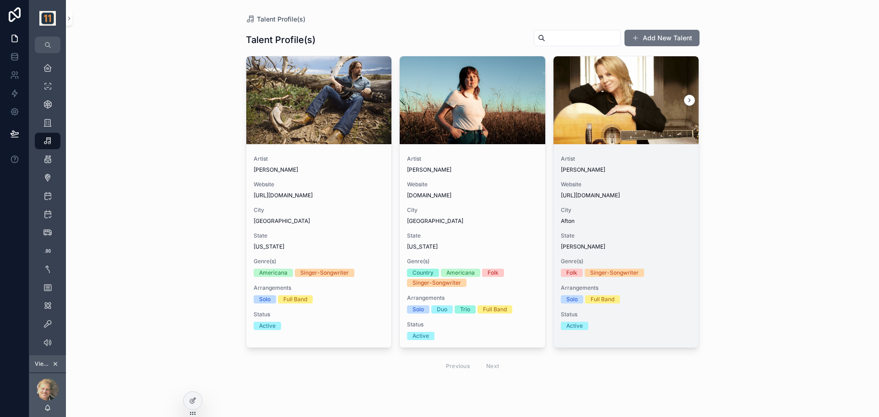
click at [664, 226] on div "Artist Mary Chapin Carpenter Website https://www.marychapincarpenter.com/ City …" at bounding box center [626, 243] width 146 height 190
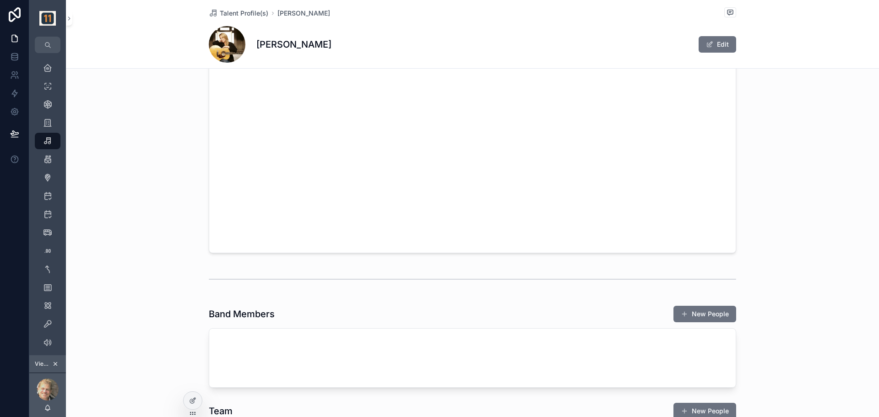
scroll to position [1221, 0]
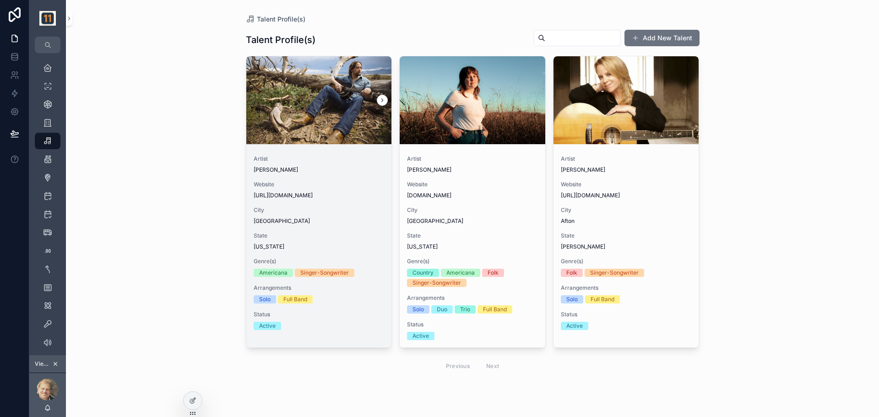
click at [329, 181] on span "Website" at bounding box center [319, 184] width 131 height 7
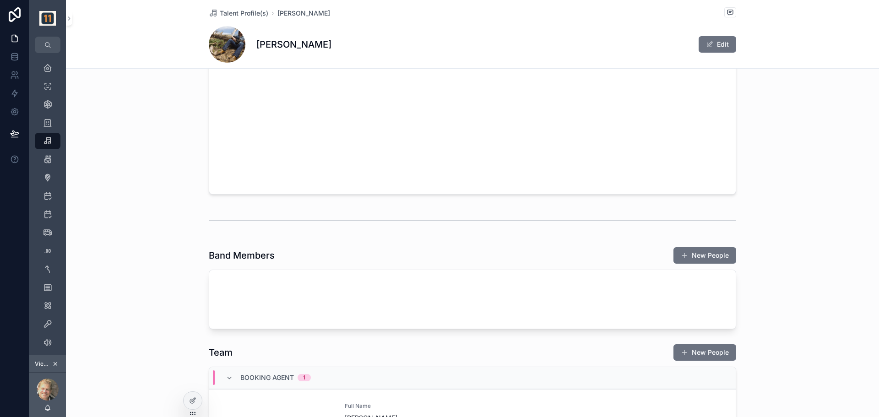
scroll to position [1297, 0]
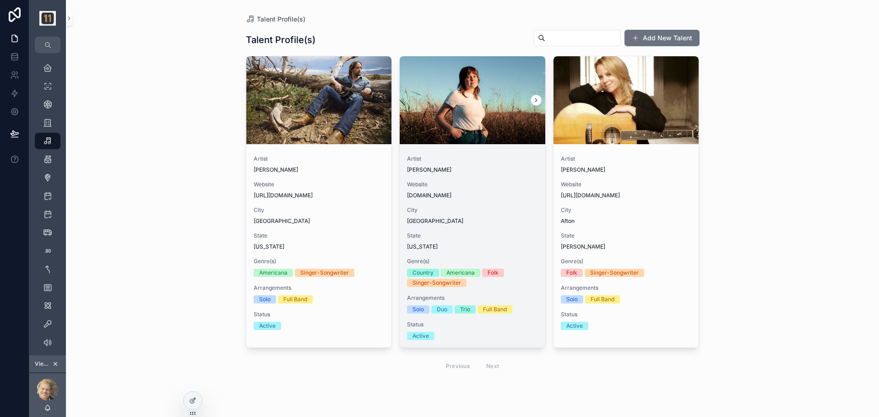
click at [509, 187] on span "Website" at bounding box center [472, 184] width 131 height 7
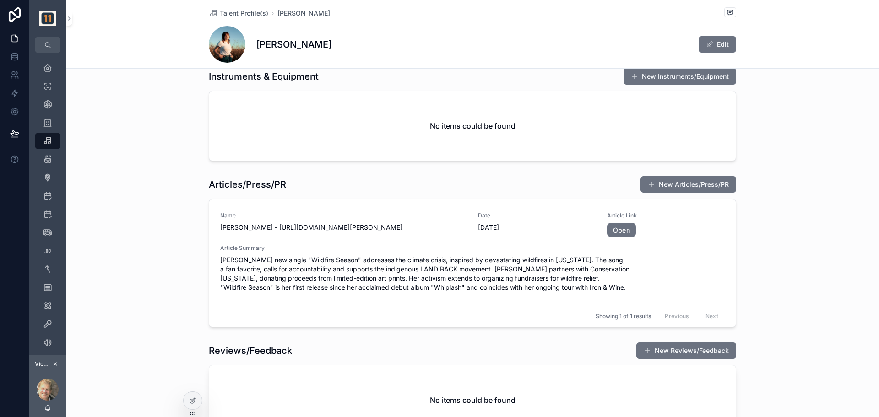
scroll to position [2136, 0]
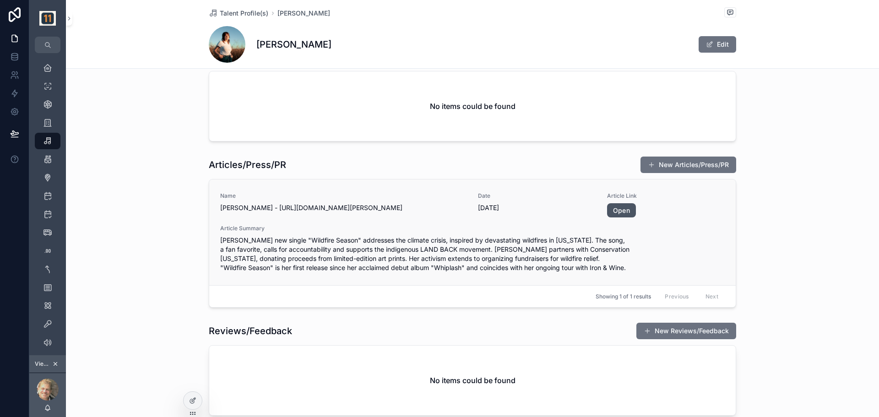
click at [625, 218] on link "Open" at bounding box center [621, 210] width 29 height 15
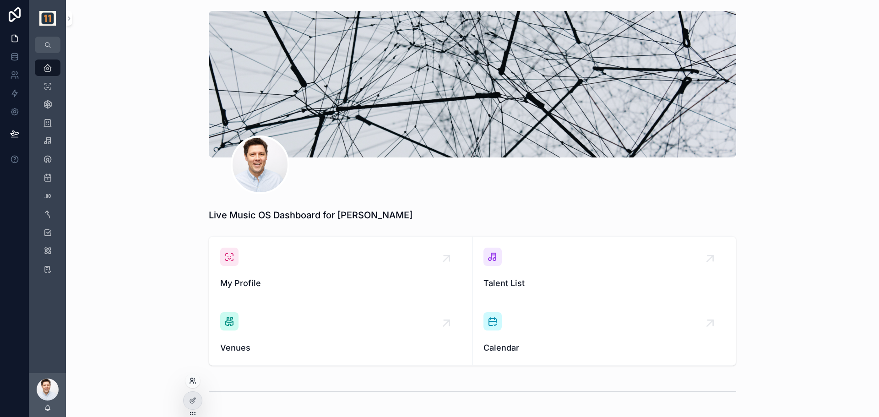
click at [191, 382] on icon at bounding box center [192, 383] width 4 height 2
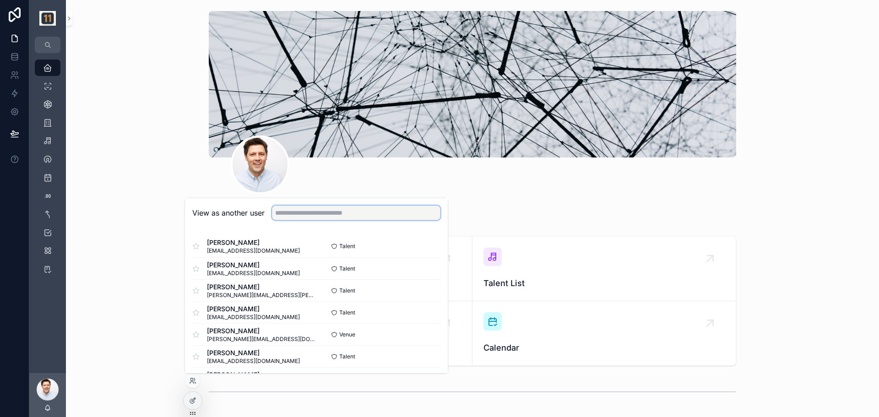
click at [319, 218] on input "text" at bounding box center [356, 213] width 168 height 15
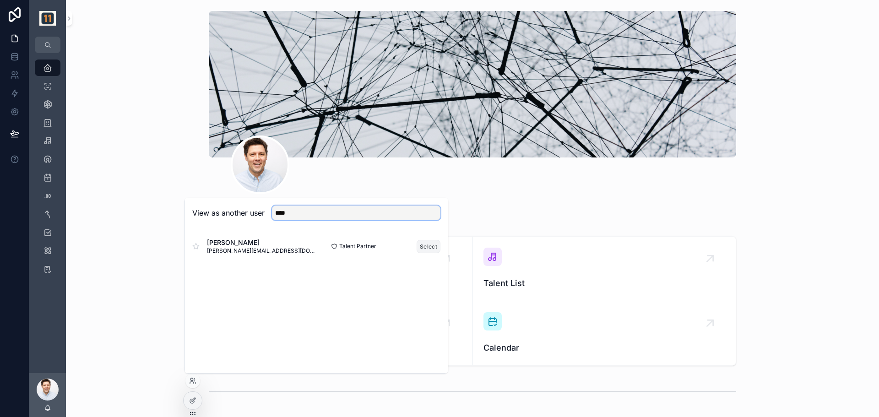
type input "****"
click at [425, 251] on button "Select" at bounding box center [429, 246] width 24 height 13
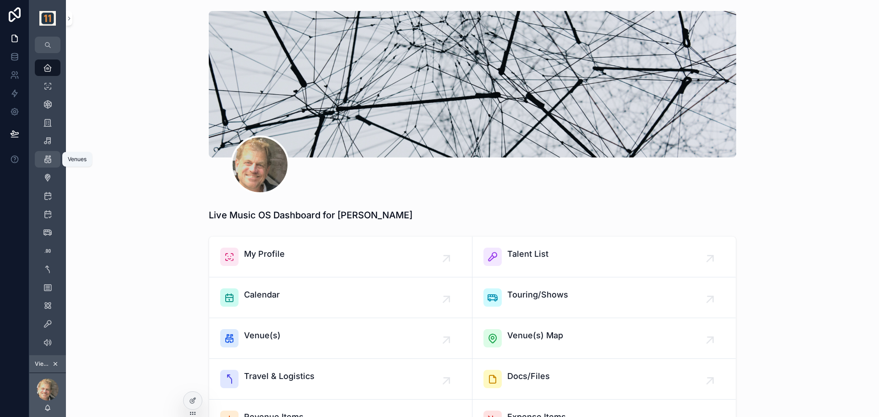
click at [44, 159] on icon "scrollable content" at bounding box center [47, 159] width 9 height 9
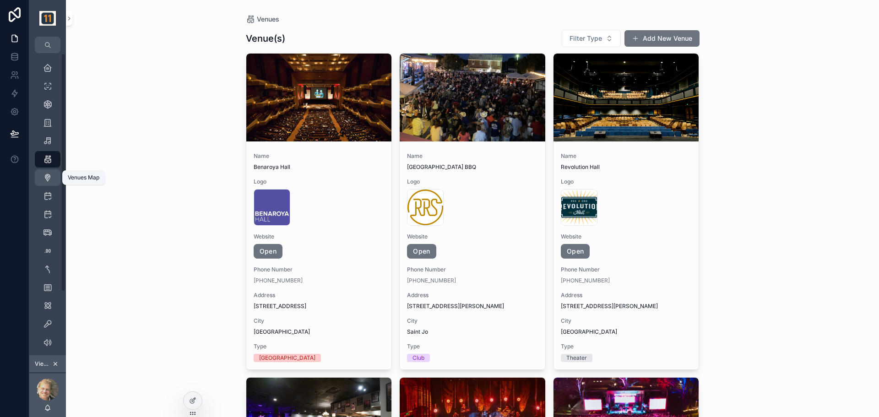
click at [52, 178] on icon "scrollable content" at bounding box center [47, 177] width 9 height 9
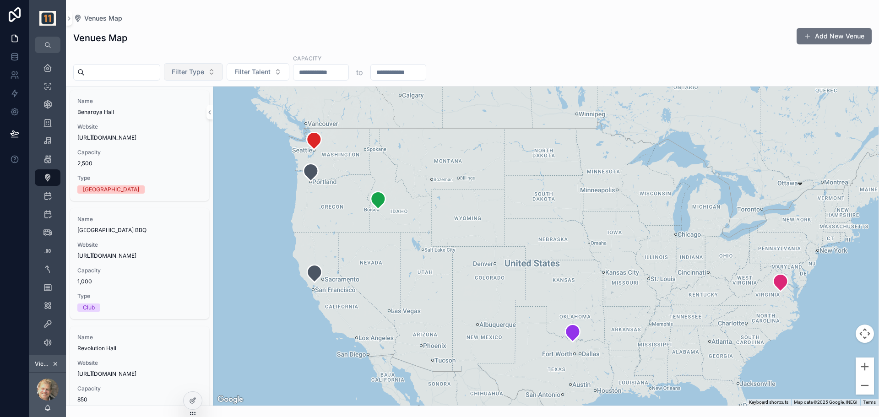
click at [223, 73] on button "Filter Type" at bounding box center [193, 71] width 59 height 17
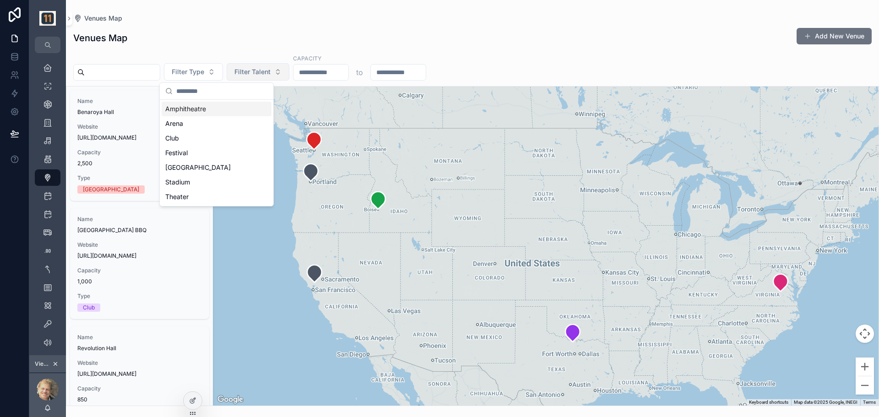
click at [263, 75] on span "Filter Talent" at bounding box center [252, 71] width 36 height 9
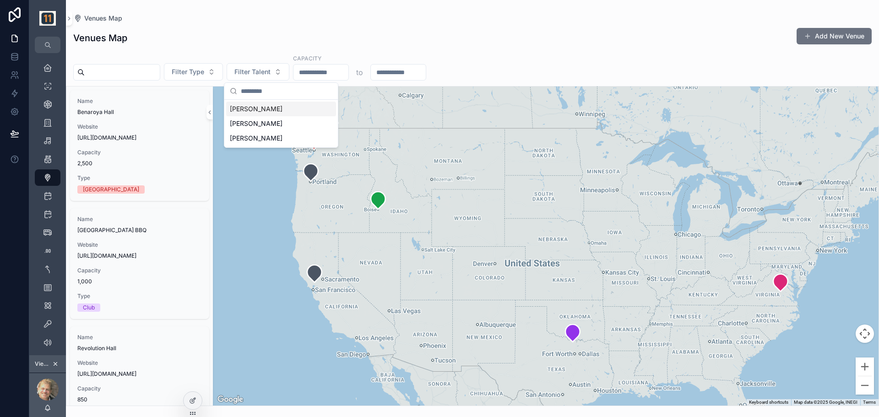
click at [336, 70] on input "scrollable content" at bounding box center [320, 72] width 55 height 13
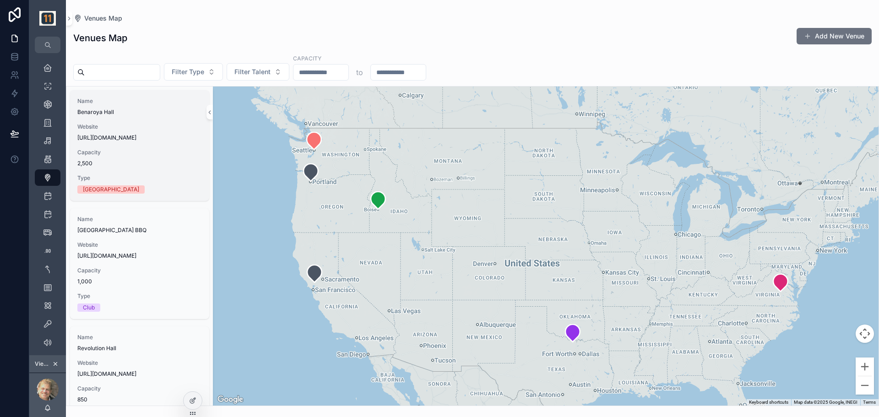
click at [142, 141] on span "[URL][DOMAIN_NAME]" at bounding box center [139, 137] width 125 height 7
click at [314, 144] on icon "scrollable content" at bounding box center [314, 140] width 15 height 17
click at [487, 57] on div "Filter Type Filter Talent Capacity to" at bounding box center [472, 67] width 813 height 27
click at [49, 196] on icon "scrollable content" at bounding box center [47, 195] width 9 height 9
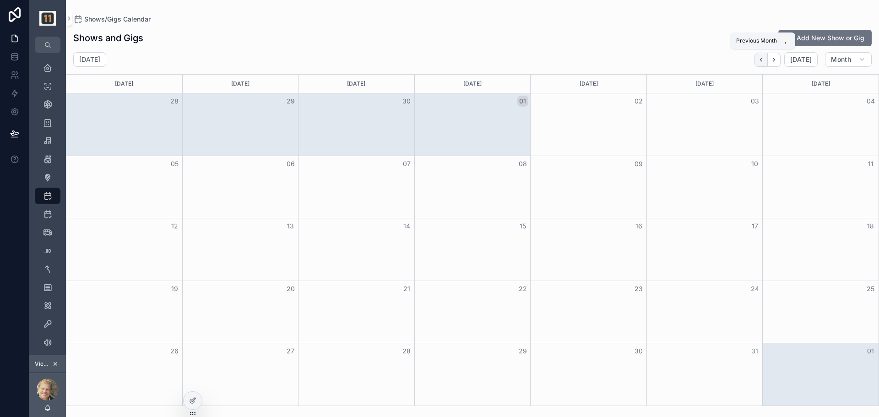
click at [758, 56] on button "Back" at bounding box center [760, 60] width 13 height 14
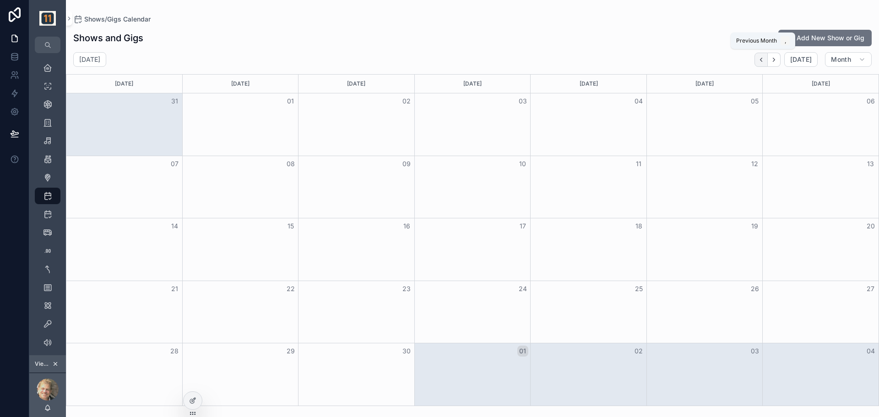
click at [764, 61] on icon "Back" at bounding box center [761, 59] width 7 height 7
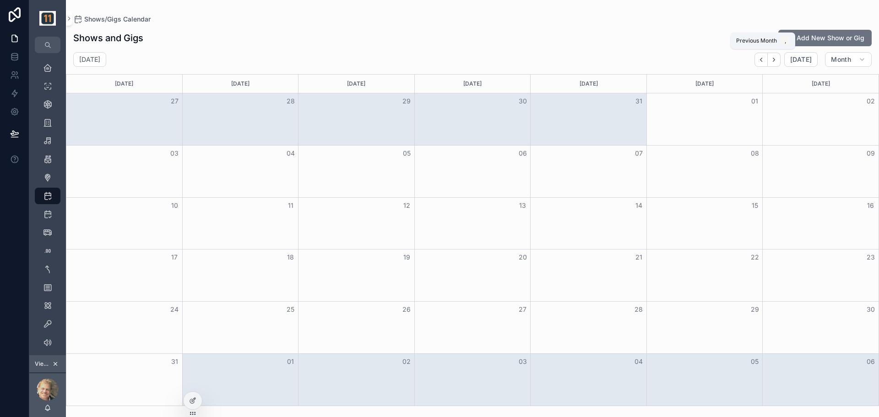
click at [764, 61] on icon "Back" at bounding box center [761, 59] width 7 height 7
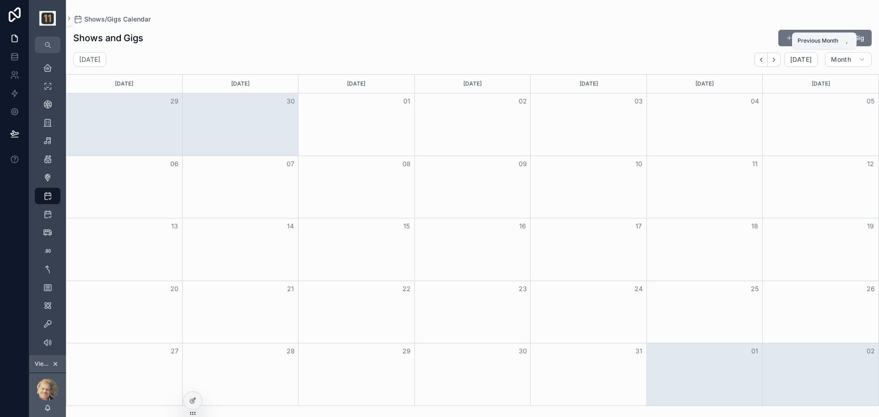
click at [764, 61] on icon "Back" at bounding box center [761, 59] width 7 height 7
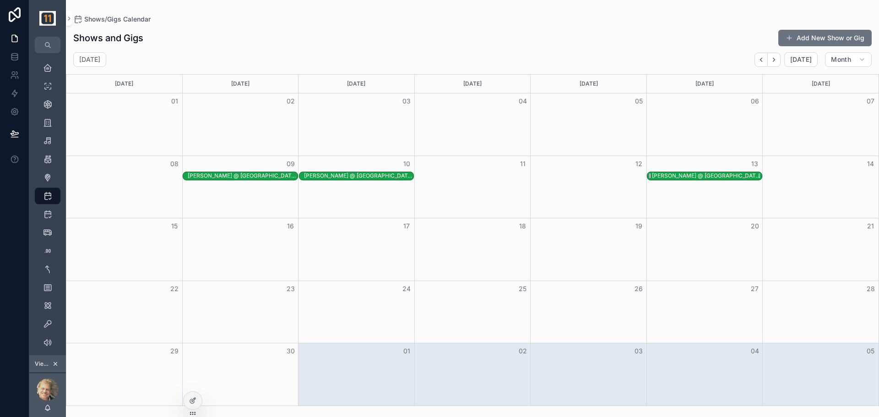
click at [679, 176] on div "[PERSON_NAME] @ [GEOGRAPHIC_DATA] - [DATE]" at bounding box center [706, 175] width 109 height 7
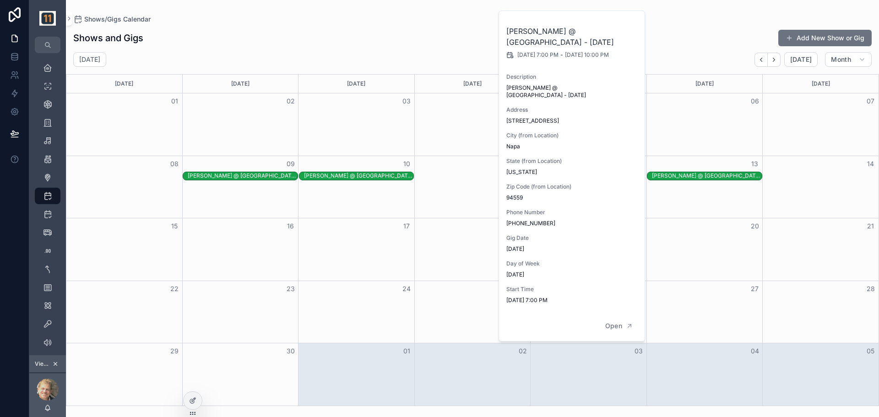
click at [705, 31] on div "Shows and Gigs Add New Show or Gig" at bounding box center [472, 37] width 798 height 17
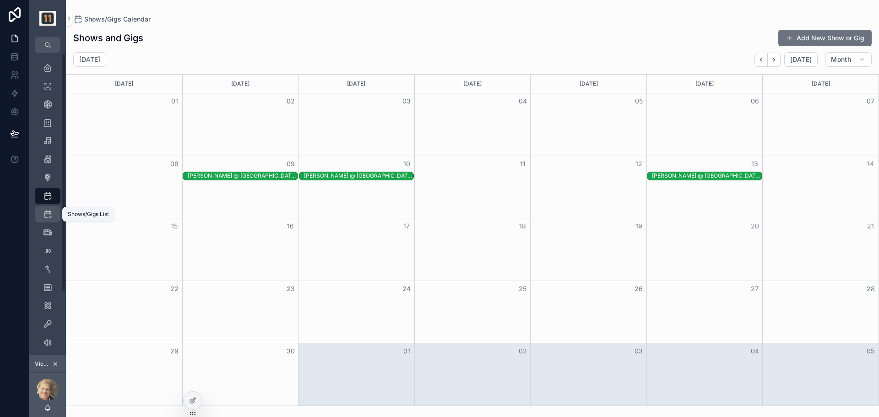
click at [50, 210] on icon "scrollable content" at bounding box center [47, 214] width 9 height 9
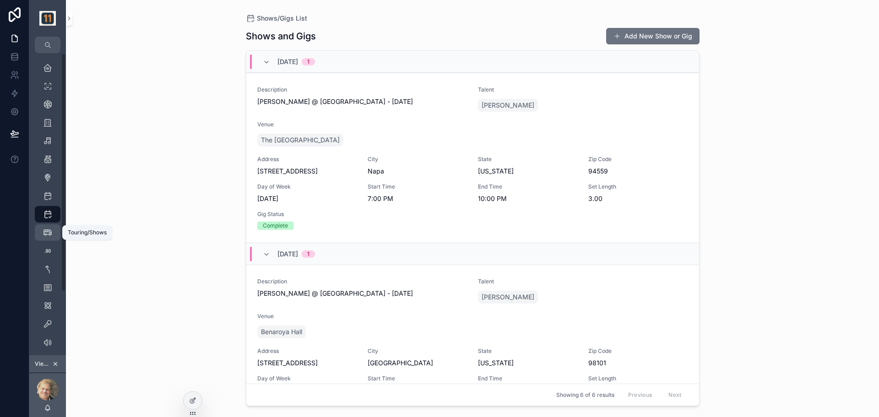
click at [46, 233] on icon "scrollable content" at bounding box center [47, 232] width 9 height 9
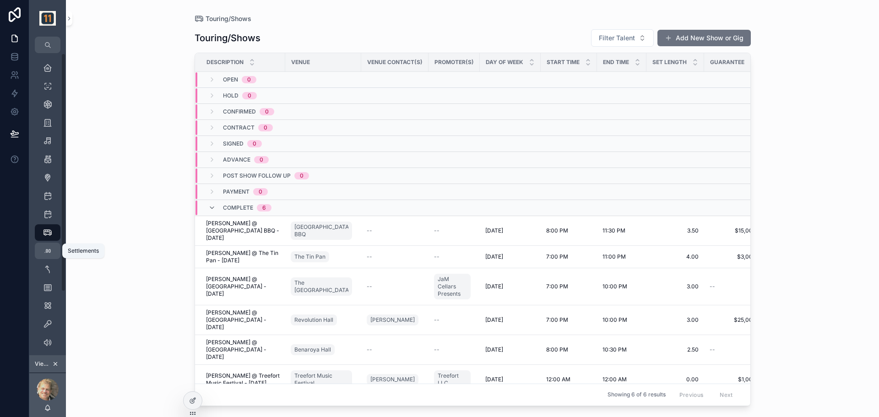
click at [54, 250] on div "Settlements 3" at bounding box center [47, 251] width 15 height 15
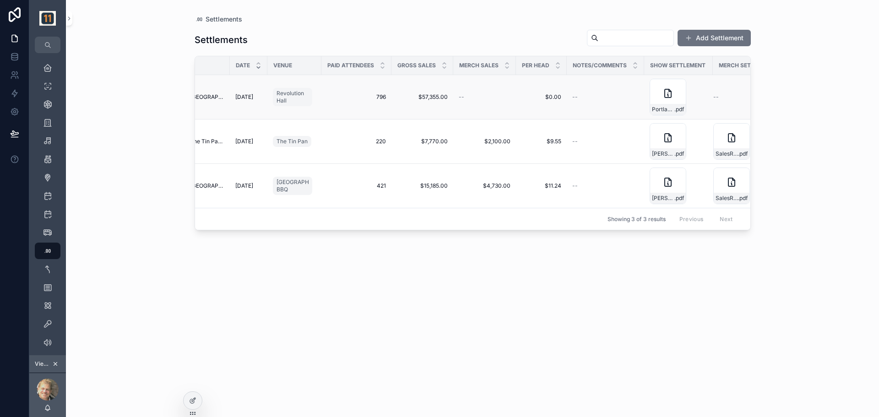
scroll to position [0, 136]
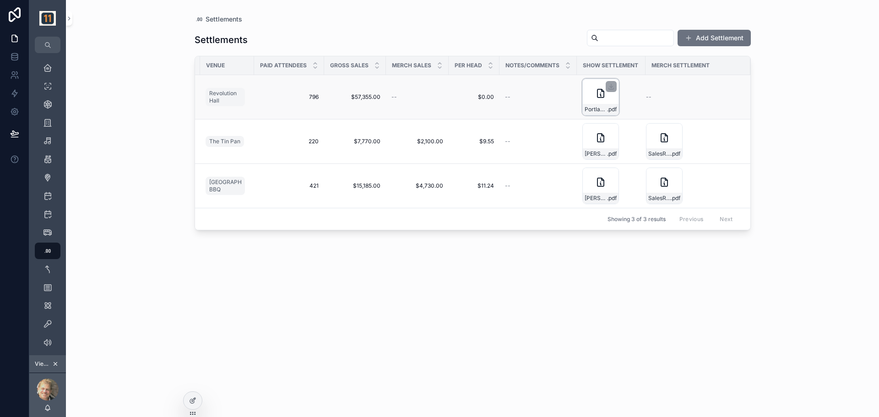
click at [597, 92] on icon "scrollable content" at bounding box center [600, 93] width 11 height 11
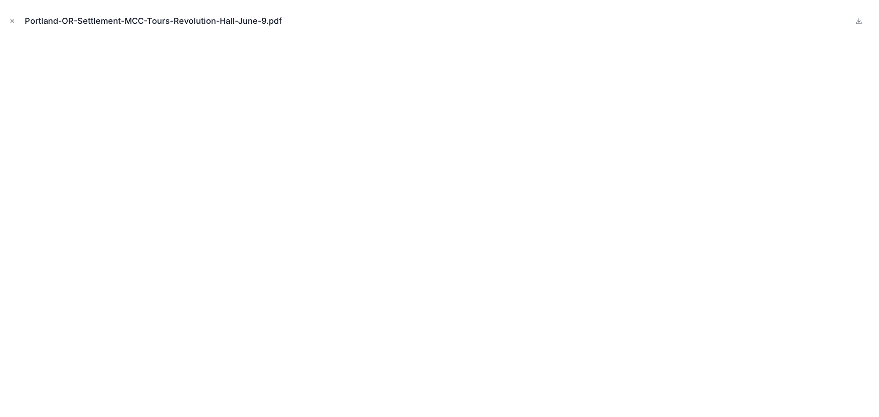
click at [12, 15] on div "Portland-OR-Settlement-MCC-Tours-Revolution-Hall-June-9.pdf" at bounding box center [439, 20] width 864 height 27
click at [16, 22] on button "Close modal" at bounding box center [12, 21] width 10 height 10
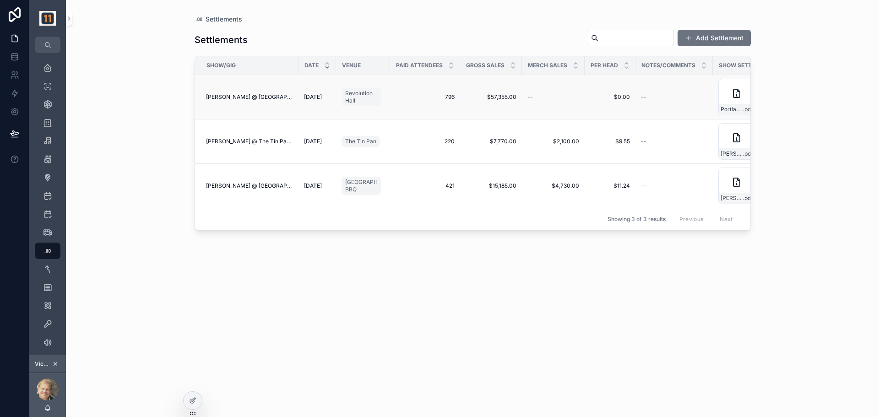
scroll to position [0, 136]
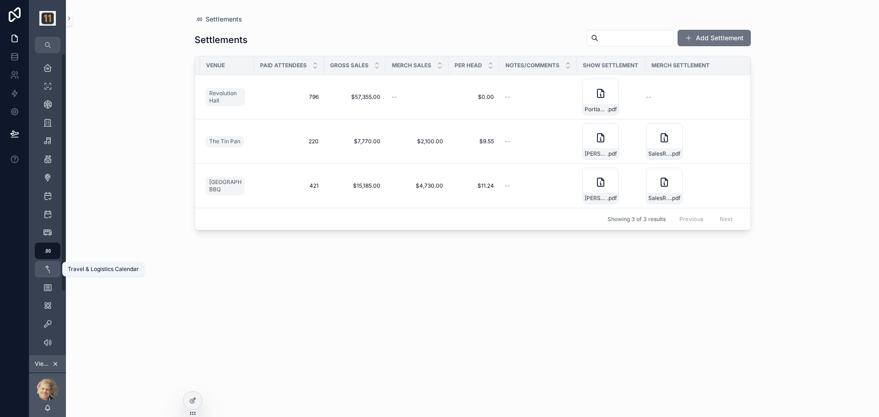
click at [50, 270] on icon "scrollable content" at bounding box center [47, 269] width 9 height 9
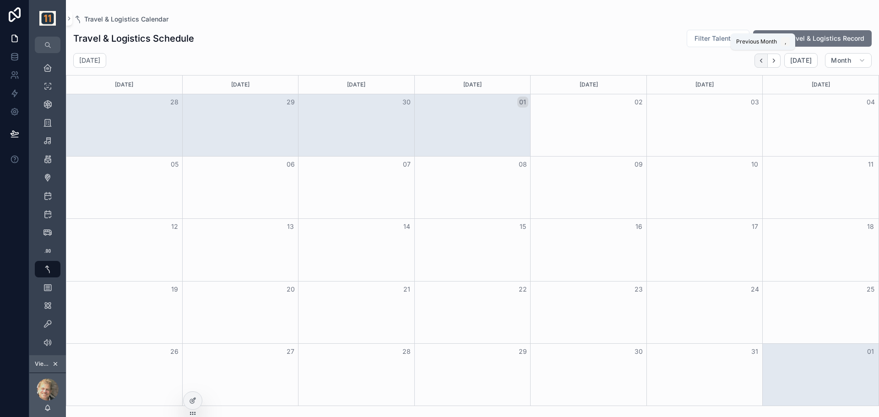
click at [762, 60] on icon "Back" at bounding box center [761, 61] width 2 height 4
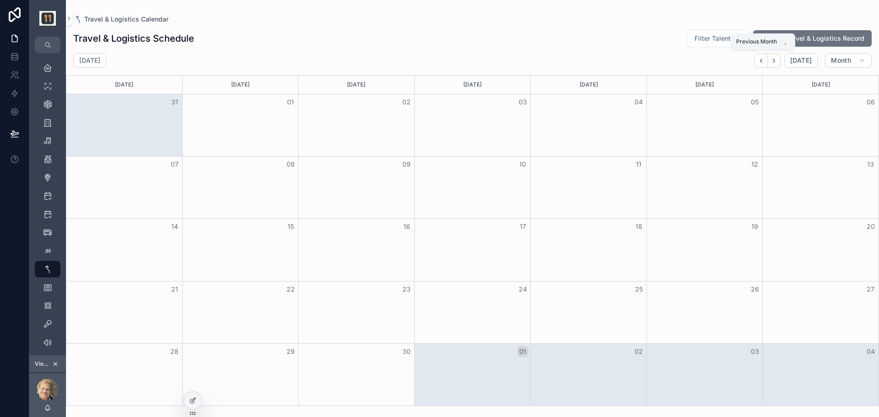
click at [762, 60] on icon "Back" at bounding box center [761, 61] width 2 height 4
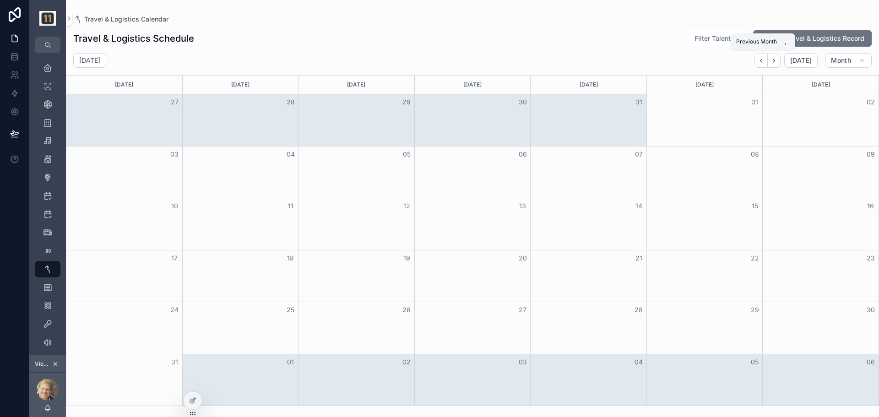
click at [762, 60] on icon "Back" at bounding box center [761, 61] width 2 height 4
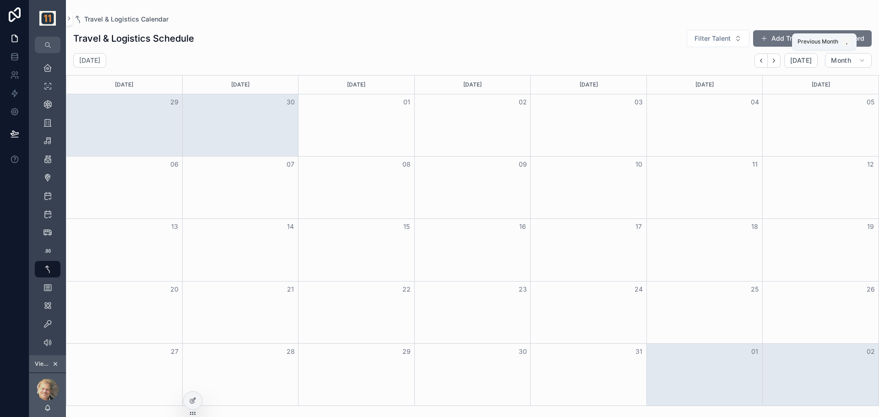
click at [762, 60] on icon "Back" at bounding box center [761, 61] width 2 height 4
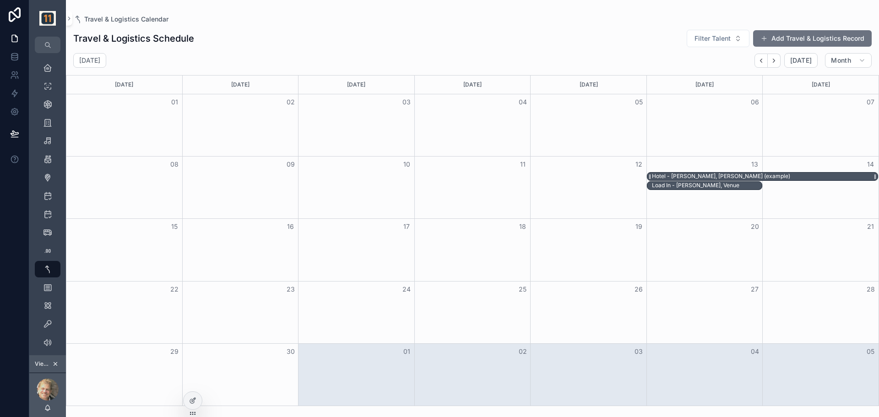
click at [702, 175] on div "Hotel - [PERSON_NAME], [PERSON_NAME] (example)" at bounding box center [721, 176] width 138 height 7
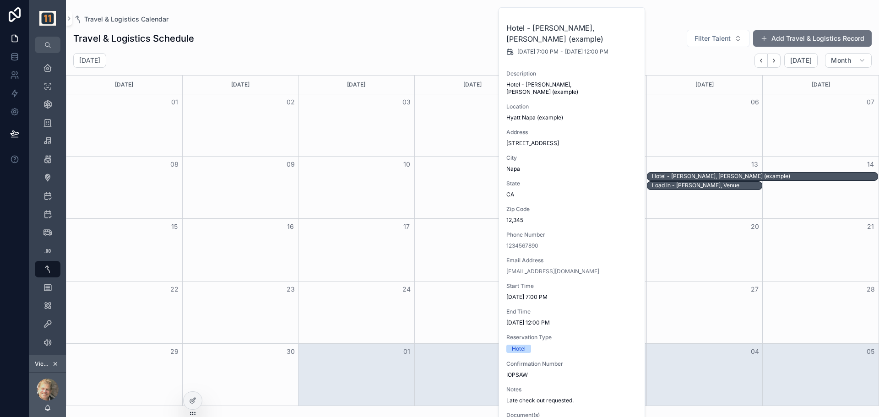
click at [443, 45] on div "Travel & Logistics Schedule Filter Talent Add Travel & Logistics Record" at bounding box center [472, 38] width 798 height 18
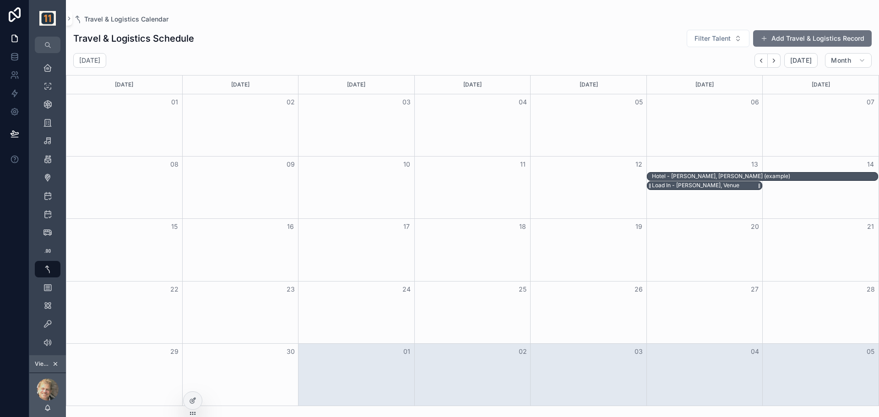
click at [702, 188] on div "Load In - [PERSON_NAME], Venue" at bounding box center [695, 185] width 87 height 7
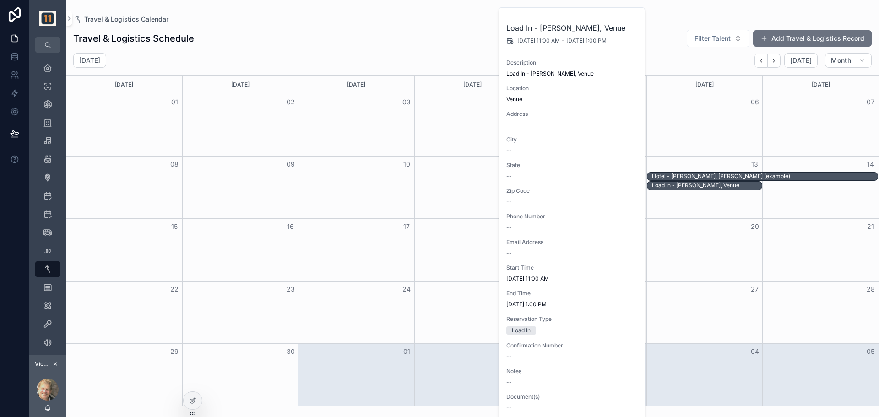
click at [677, 14] on div "Travel & Logistics Calendar Travel & Logistics Schedule Filter Talent Add Trave…" at bounding box center [472, 203] width 813 height 406
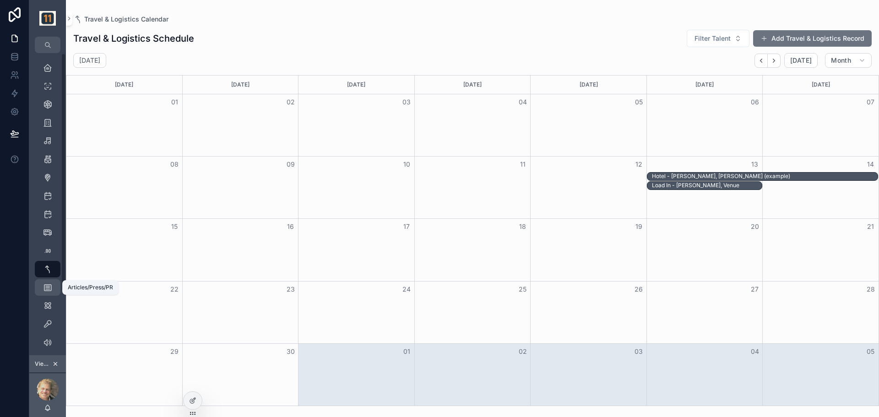
click at [48, 284] on icon "scrollable content" at bounding box center [47, 287] width 9 height 9
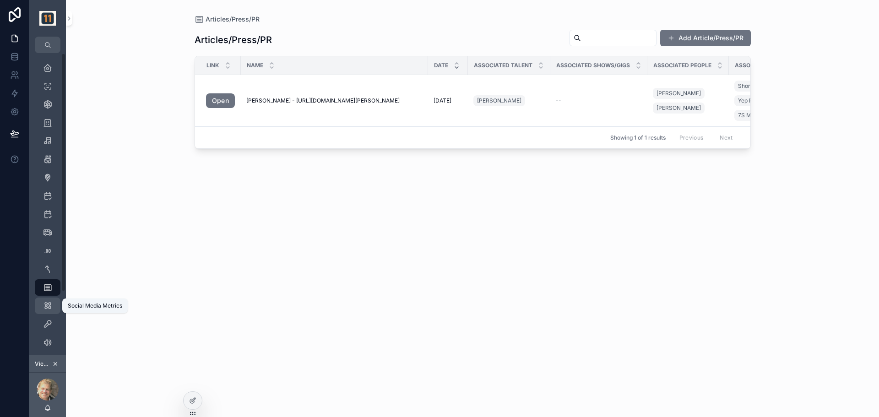
click at [42, 309] on div "Social Media Metrics 0" at bounding box center [47, 305] width 15 height 15
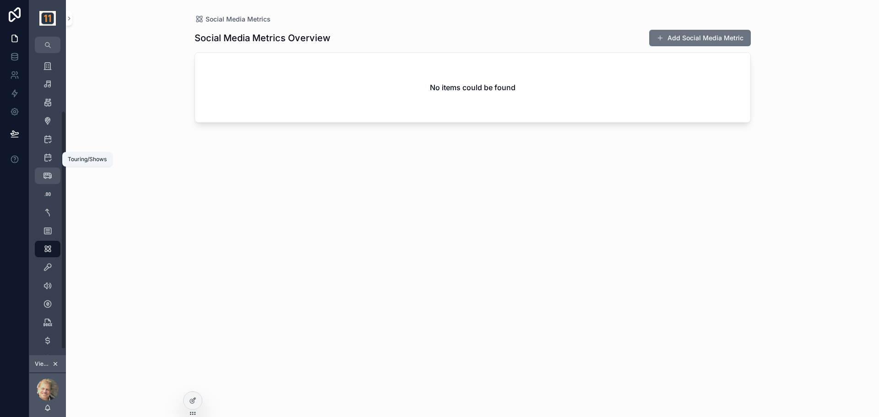
scroll to position [81, 0]
click at [51, 247] on icon "scrollable content" at bounding box center [47, 243] width 9 height 9
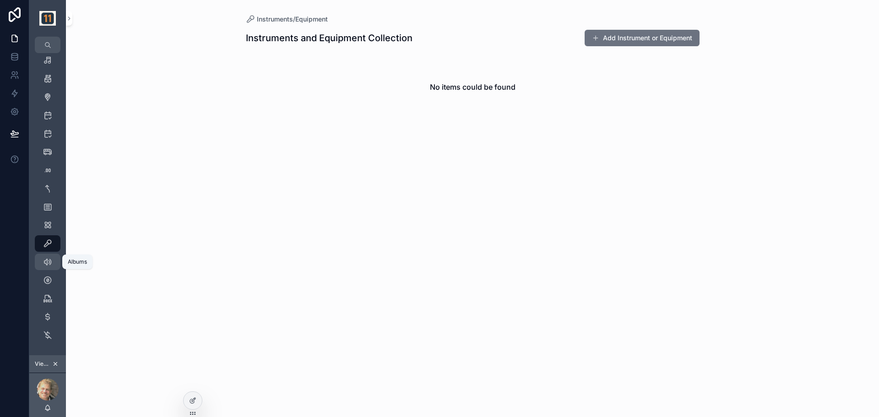
click at [45, 264] on icon "scrollable content" at bounding box center [47, 261] width 9 height 9
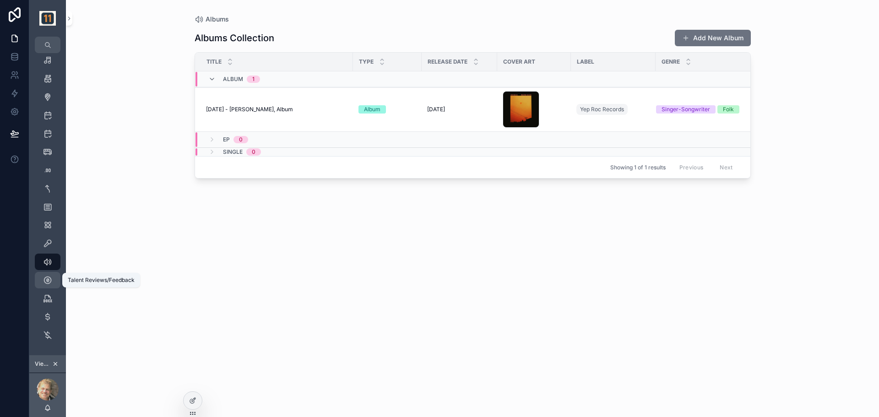
click at [49, 281] on icon "scrollable content" at bounding box center [47, 280] width 9 height 9
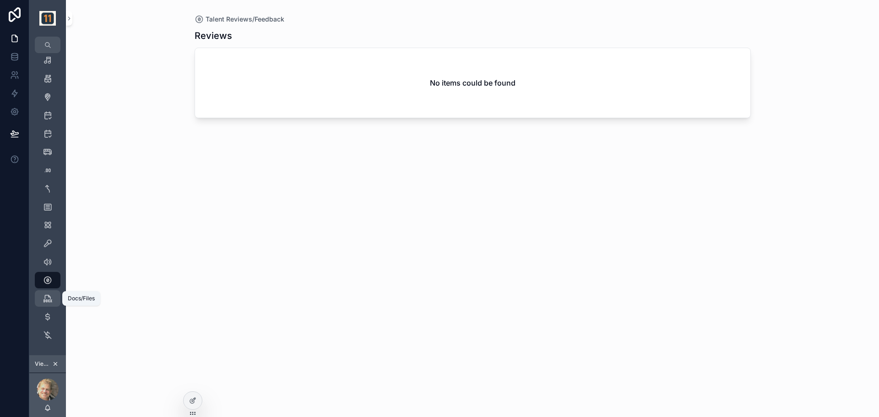
click at [47, 301] on icon "scrollable content" at bounding box center [47, 298] width 9 height 9
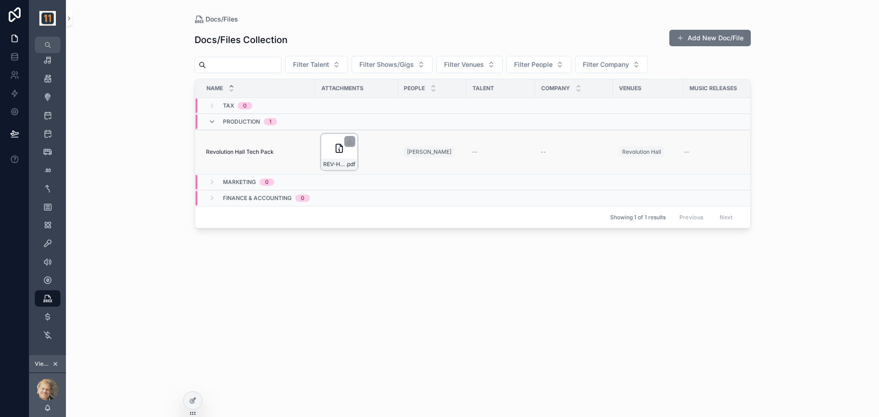
click at [334, 145] on icon "scrollable content" at bounding box center [339, 148] width 11 height 11
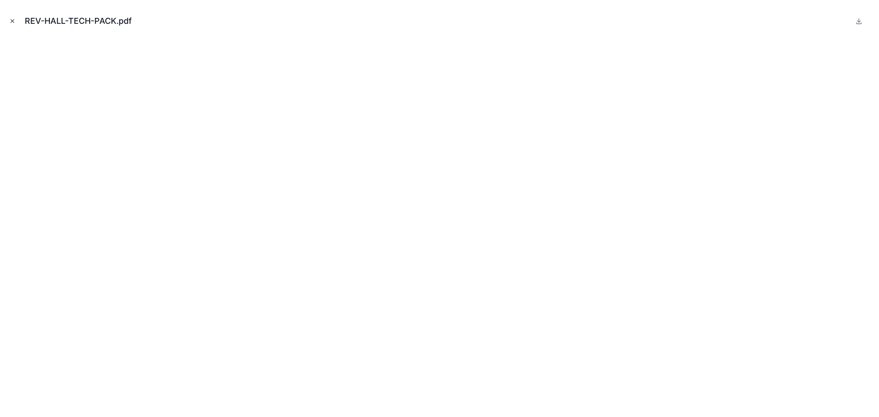
click at [14, 23] on icon "Close modal" at bounding box center [12, 21] width 6 height 6
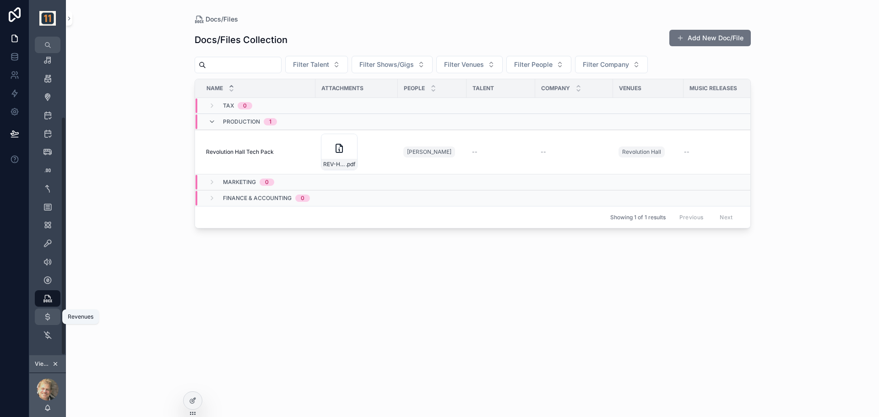
click at [43, 315] on icon "scrollable content" at bounding box center [47, 316] width 9 height 9
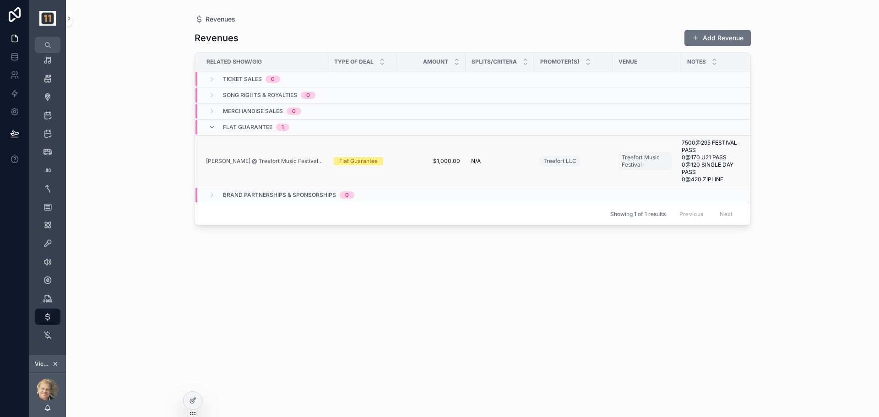
scroll to position [0, 8]
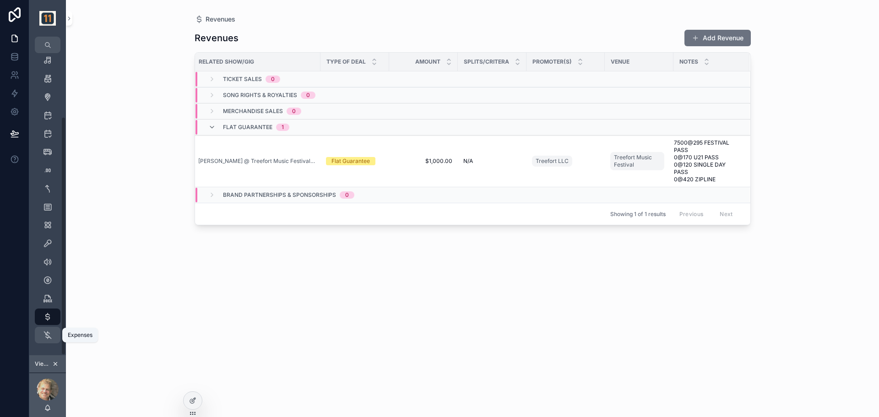
click at [47, 335] on icon "scrollable content" at bounding box center [47, 334] width 9 height 9
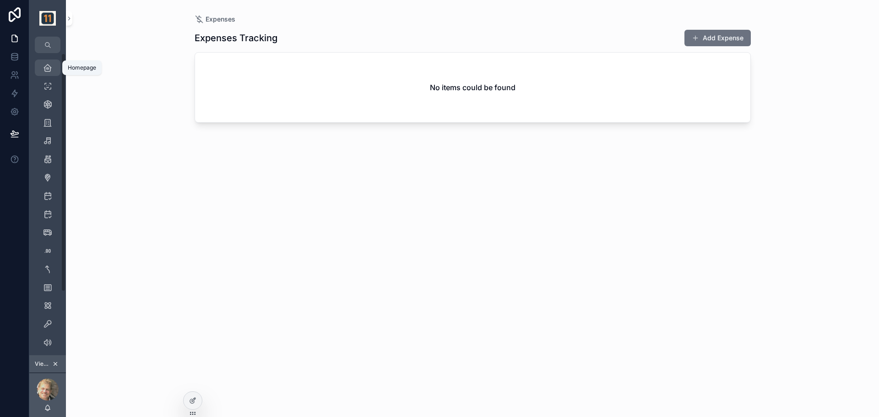
click at [49, 69] on icon "scrollable content" at bounding box center [47, 67] width 9 height 9
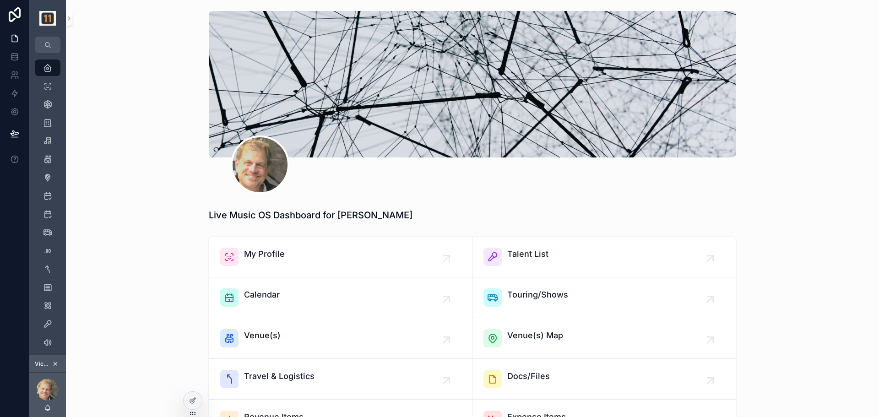
click at [141, 210] on div "Live Music OS Dashboard for [PERSON_NAME]" at bounding box center [472, 215] width 798 height 20
click at [46, 66] on icon "scrollable content" at bounding box center [47, 67] width 9 height 9
